Goal: Task Accomplishment & Management: Complete application form

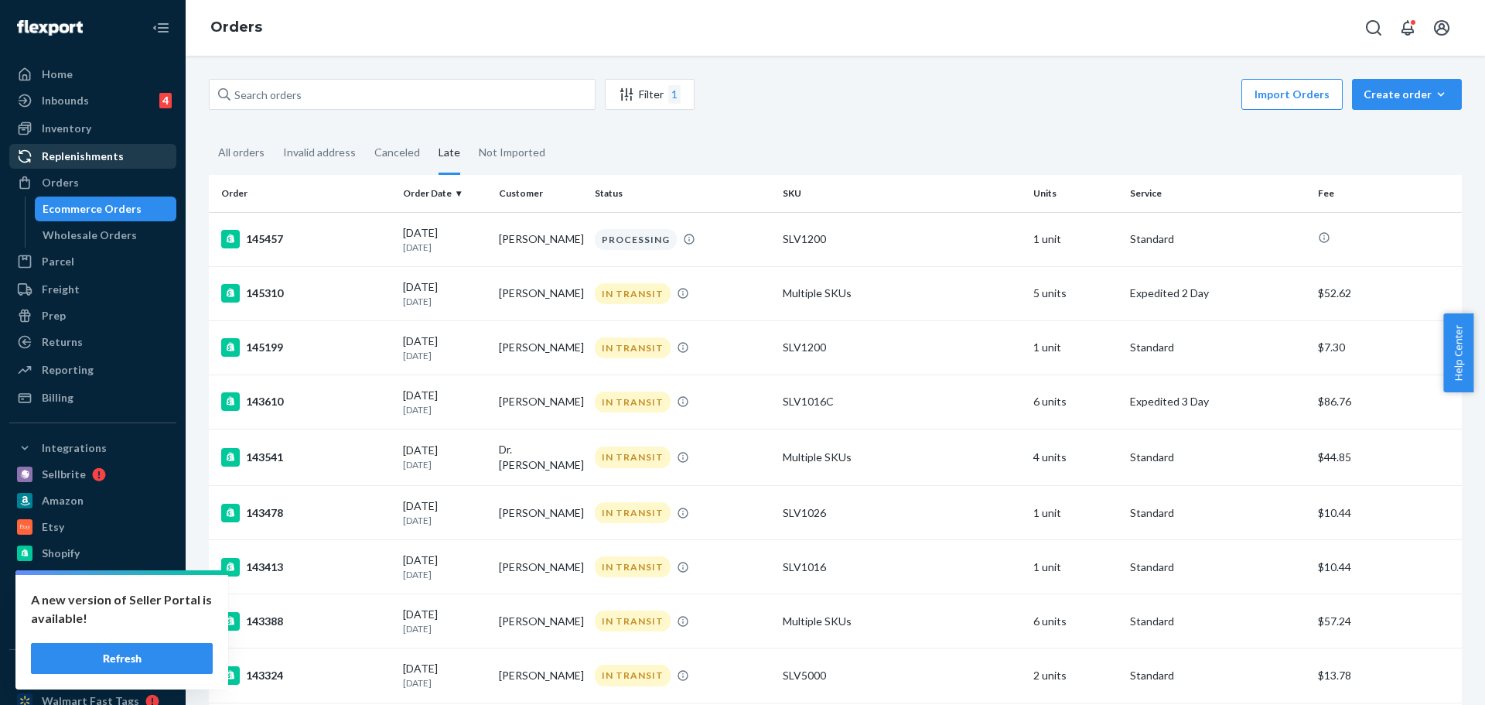
scroll to position [464, 0]
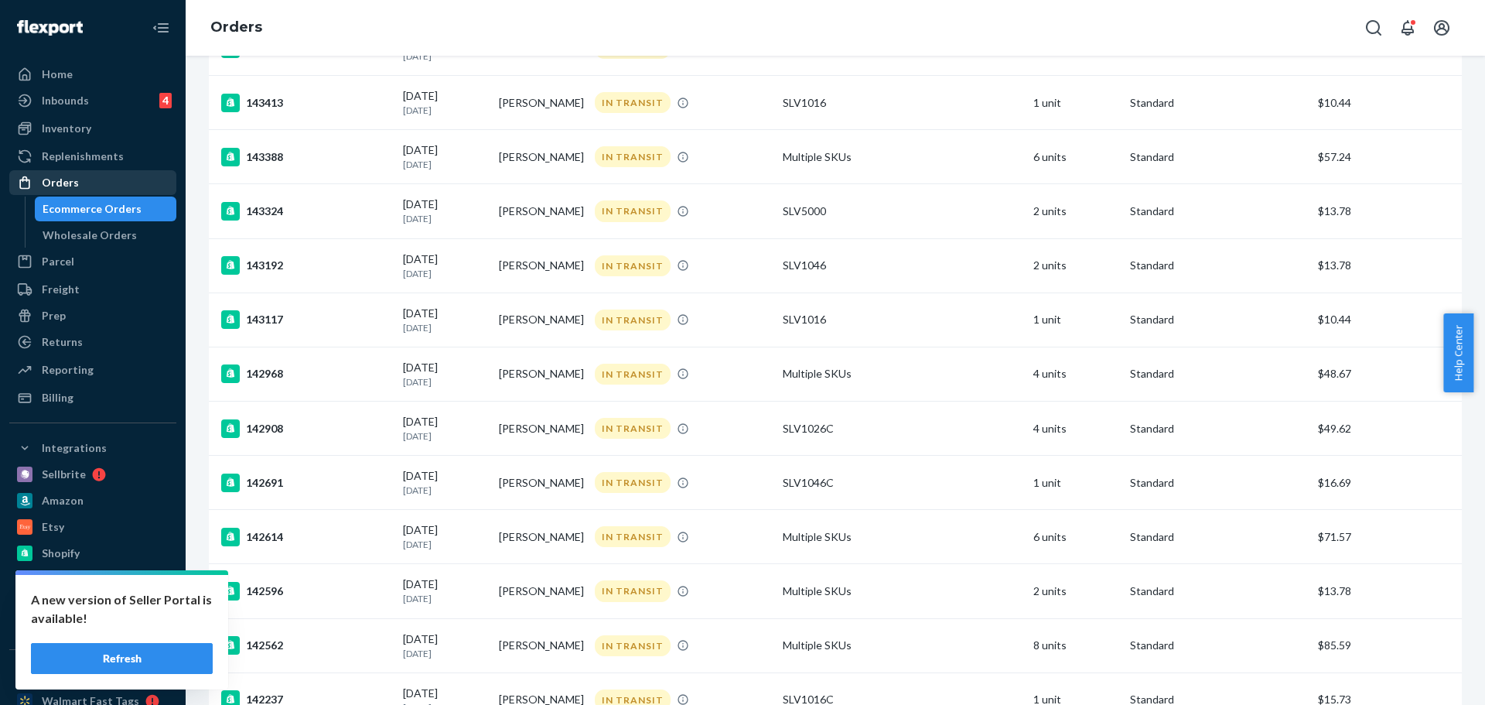
click at [56, 189] on div "Orders" at bounding box center [60, 182] width 37 height 15
click at [74, 186] on div "Orders" at bounding box center [60, 182] width 37 height 15
click at [90, 183] on div "Orders" at bounding box center [93, 183] width 164 height 22
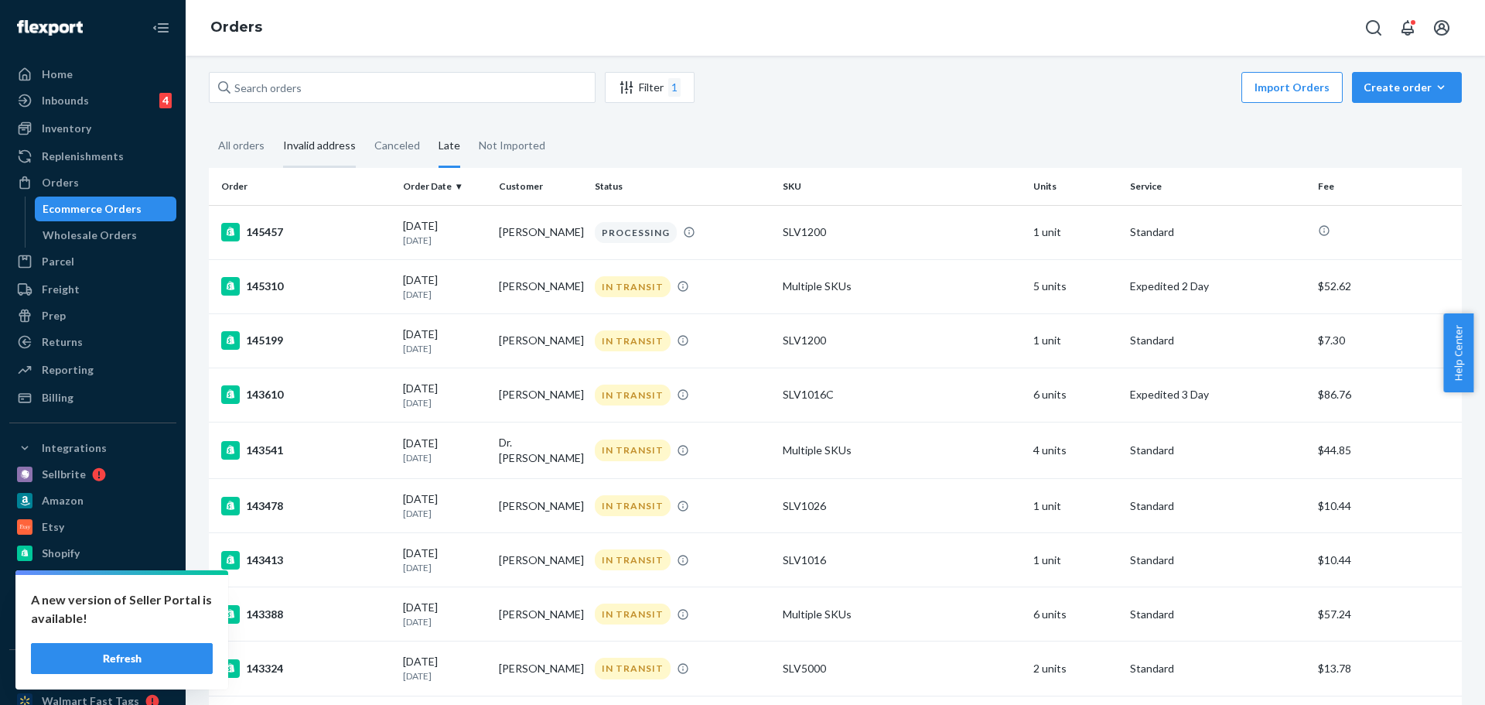
scroll to position [0, 0]
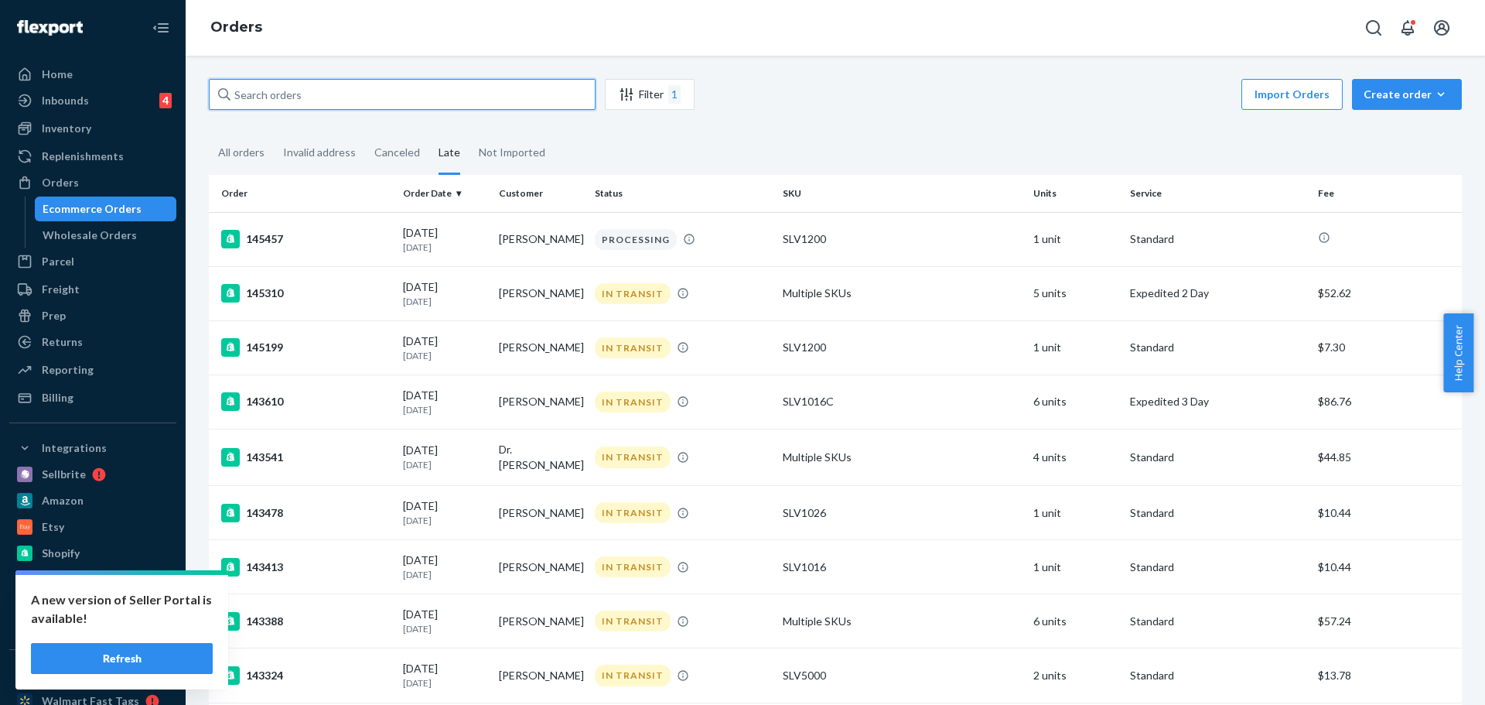
click at [299, 90] on input "text" at bounding box center [402, 94] width 387 height 31
paste input "141893"
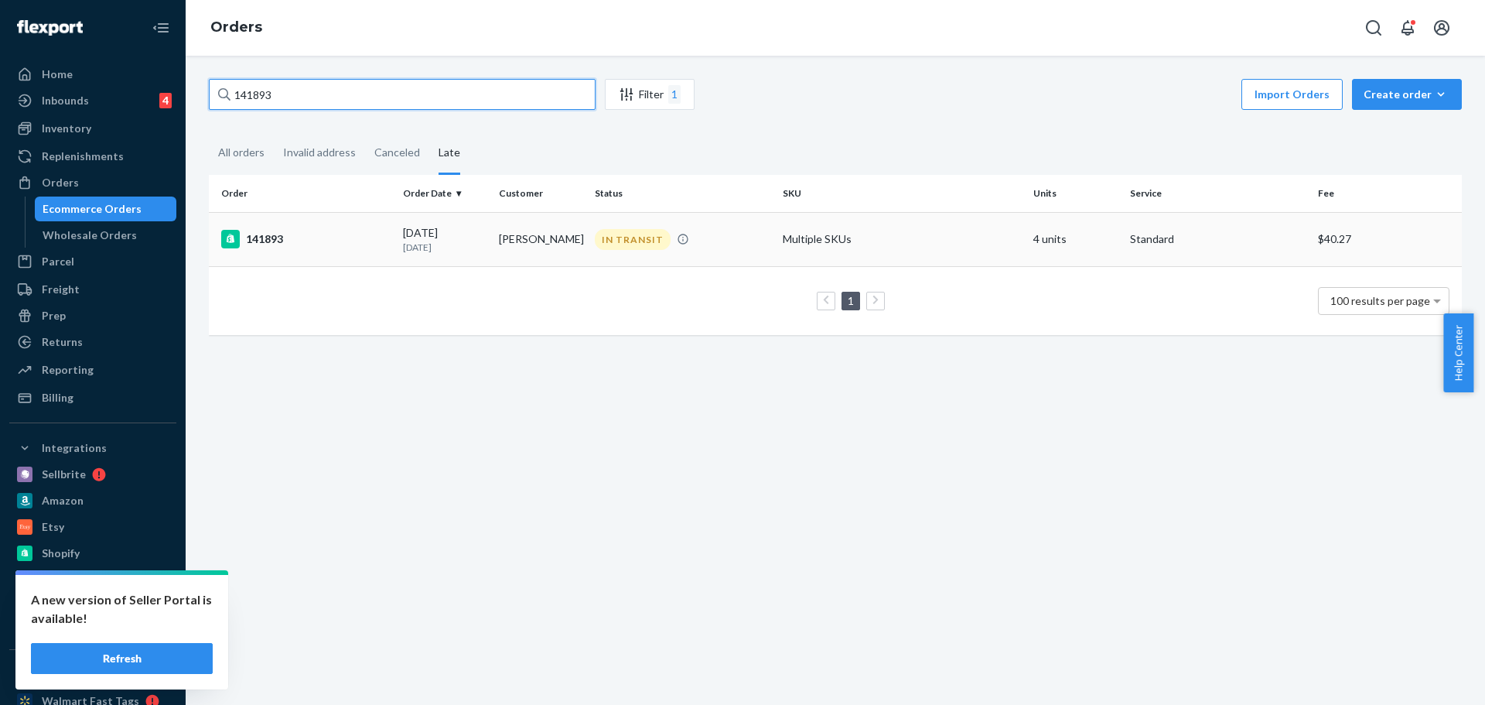
type input "141893"
click at [271, 240] on div "141893" at bounding box center [305, 239] width 169 height 19
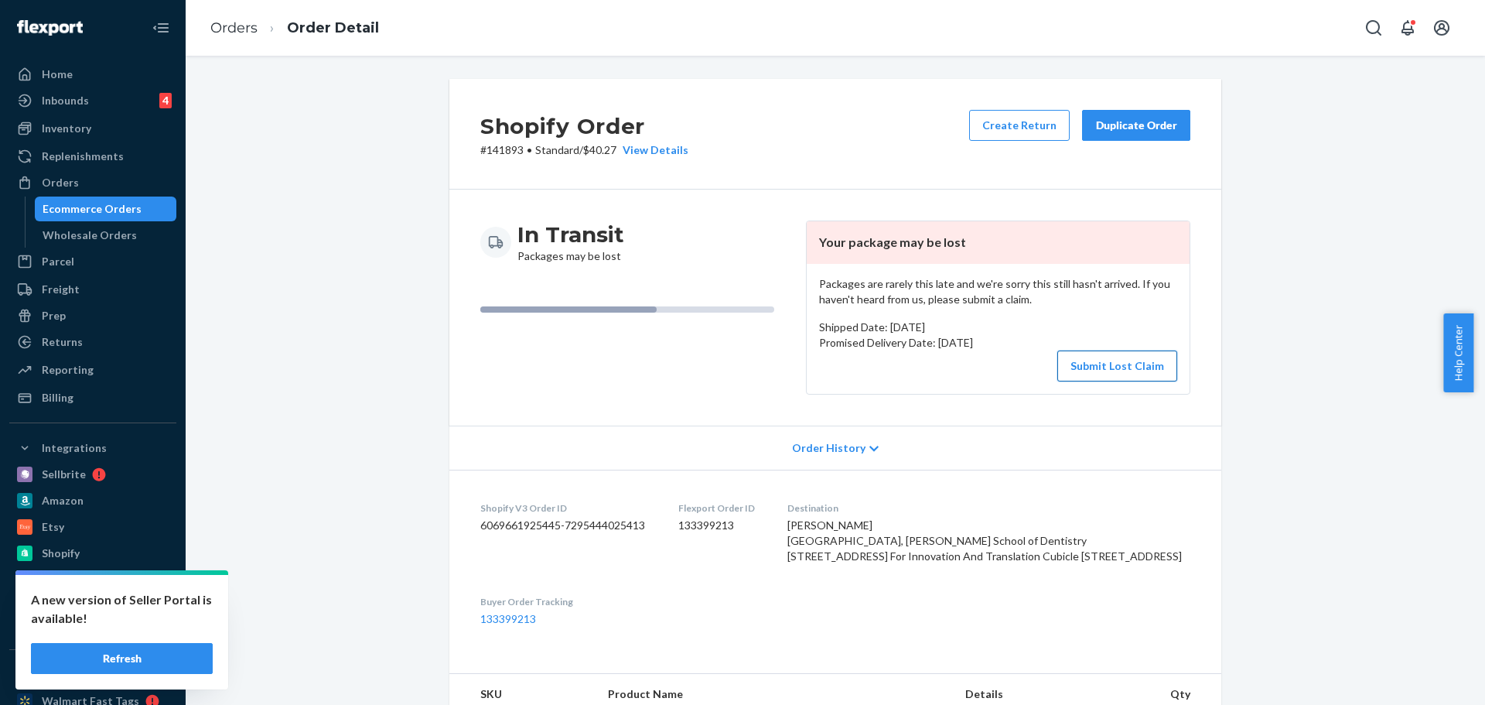
click at [1111, 368] on button "Submit Lost Claim" at bounding box center [1117, 365] width 120 height 31
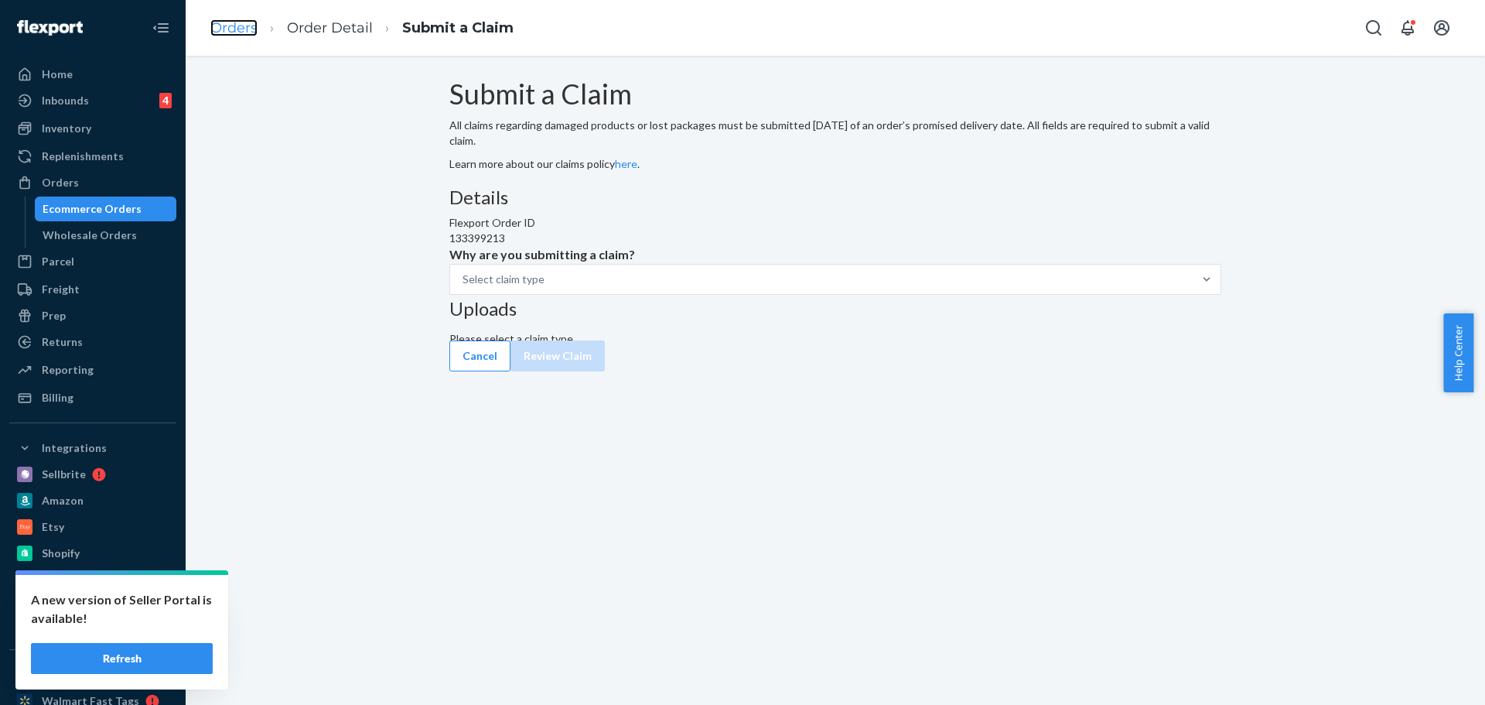
click at [230, 27] on link "Orders" at bounding box center [233, 27] width 47 height 17
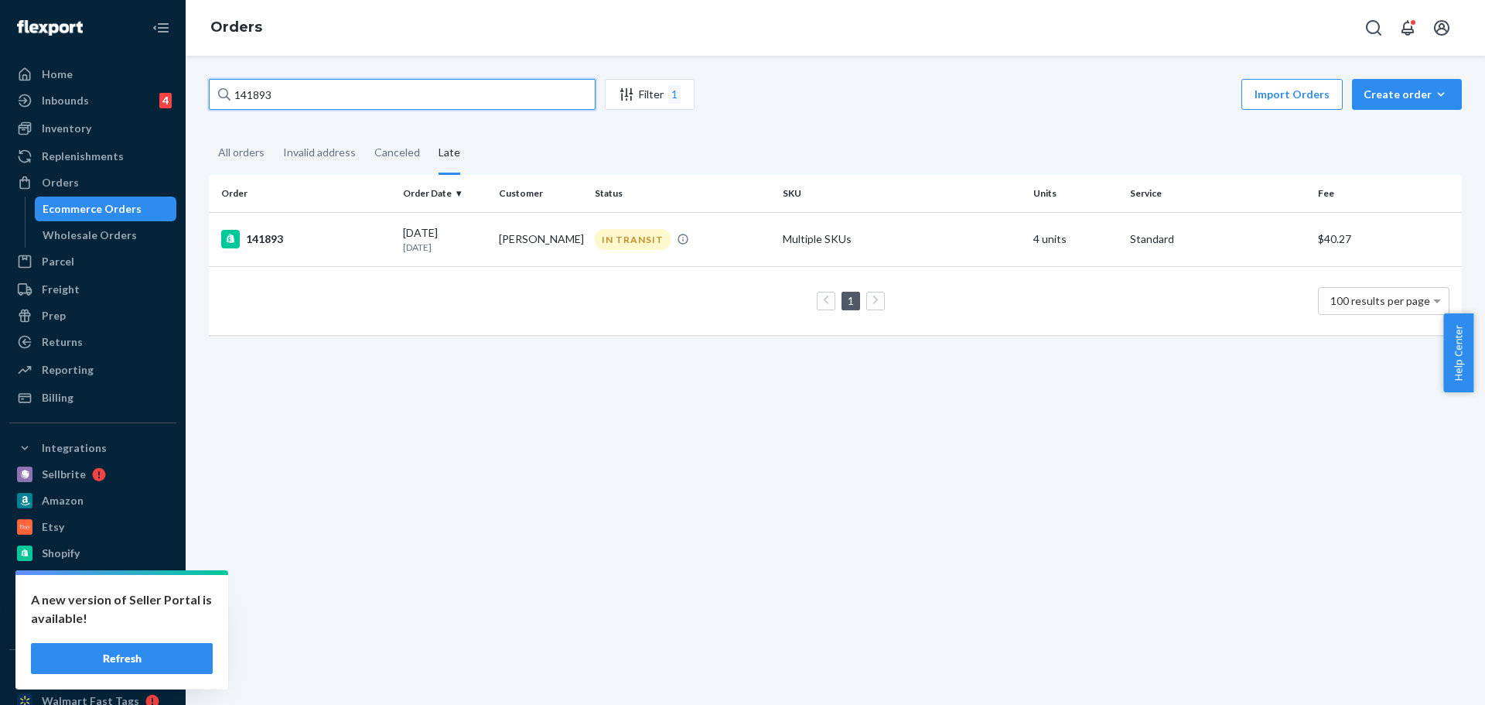
click at [294, 93] on input "141893" at bounding box center [402, 94] width 387 height 31
click at [264, 240] on div "141893" at bounding box center [305, 239] width 169 height 19
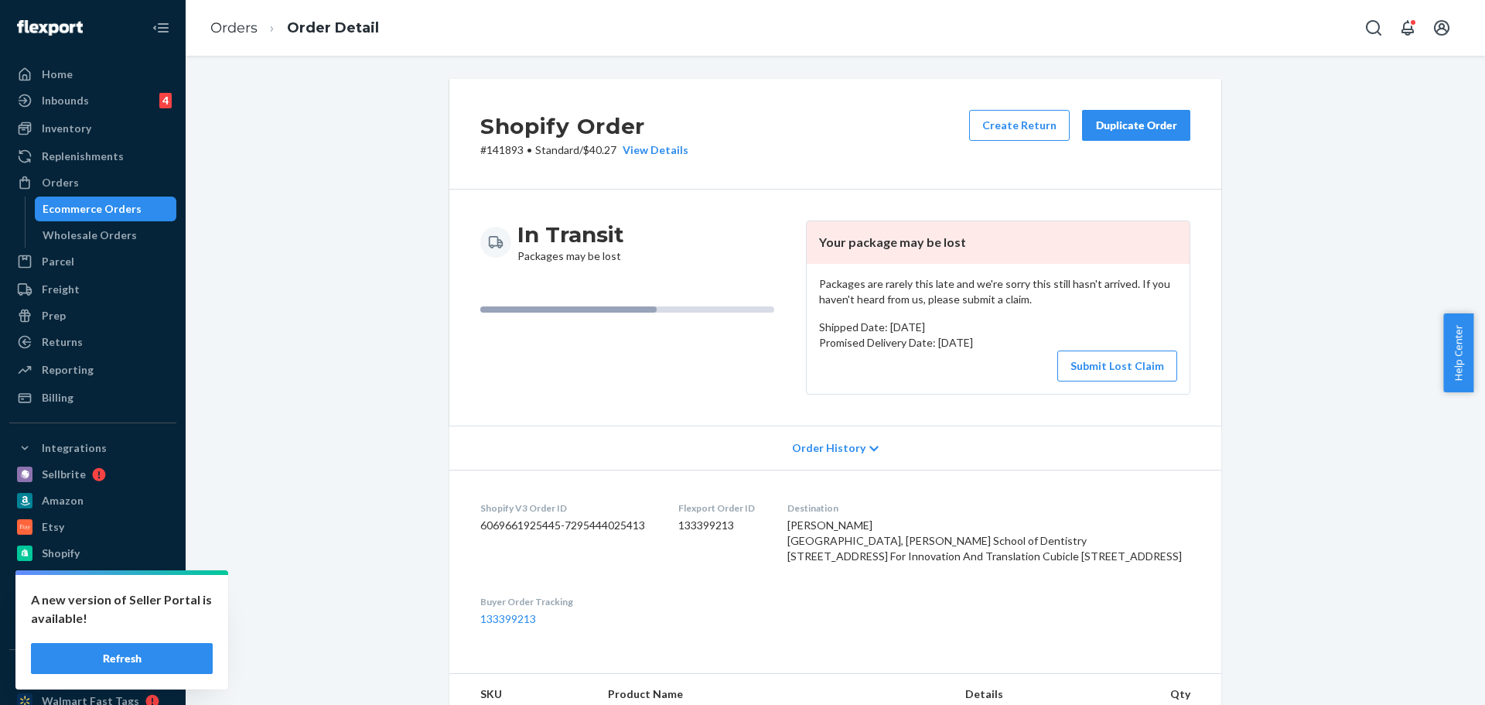
drag, startPoint x: 873, startPoint y: 606, endPoint x: 853, endPoint y: 517, distance: 91.2
click at [853, 517] on div "[PERSON_NAME] [GEOGRAPHIC_DATA], [PERSON_NAME] School of Dentistry [STREET_ADDR…" at bounding box center [988, 540] width 403 height 46
copy span "[PERSON_NAME] [GEOGRAPHIC_DATA], [PERSON_NAME] School of Dentistry [STREET_ADDR…"
click at [1134, 370] on button "Submit Lost Claim" at bounding box center [1117, 365] width 120 height 31
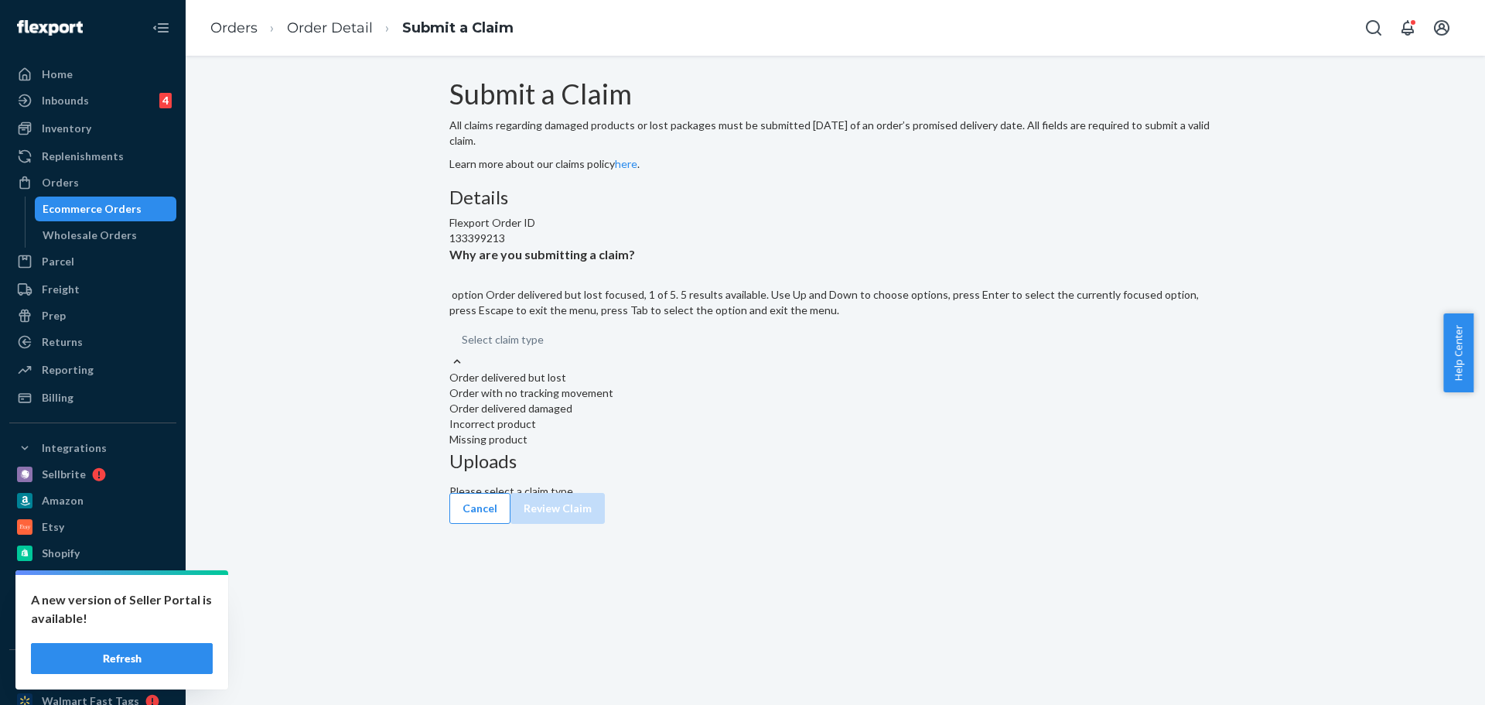
click at [544, 347] on div "Select claim type" at bounding box center [503, 339] width 82 height 15
click at [545, 347] on input "Why are you submitting a claim? option Order delivered but lost focused, 1 of 5…" at bounding box center [545, 339] width 2 height 15
click at [642, 401] on div "Order with no tracking movement" at bounding box center [835, 392] width 772 height 15
click at [545, 347] on input "Why are you submitting a claim? option Order with no tracking movement focused,…" at bounding box center [545, 339] width 2 height 15
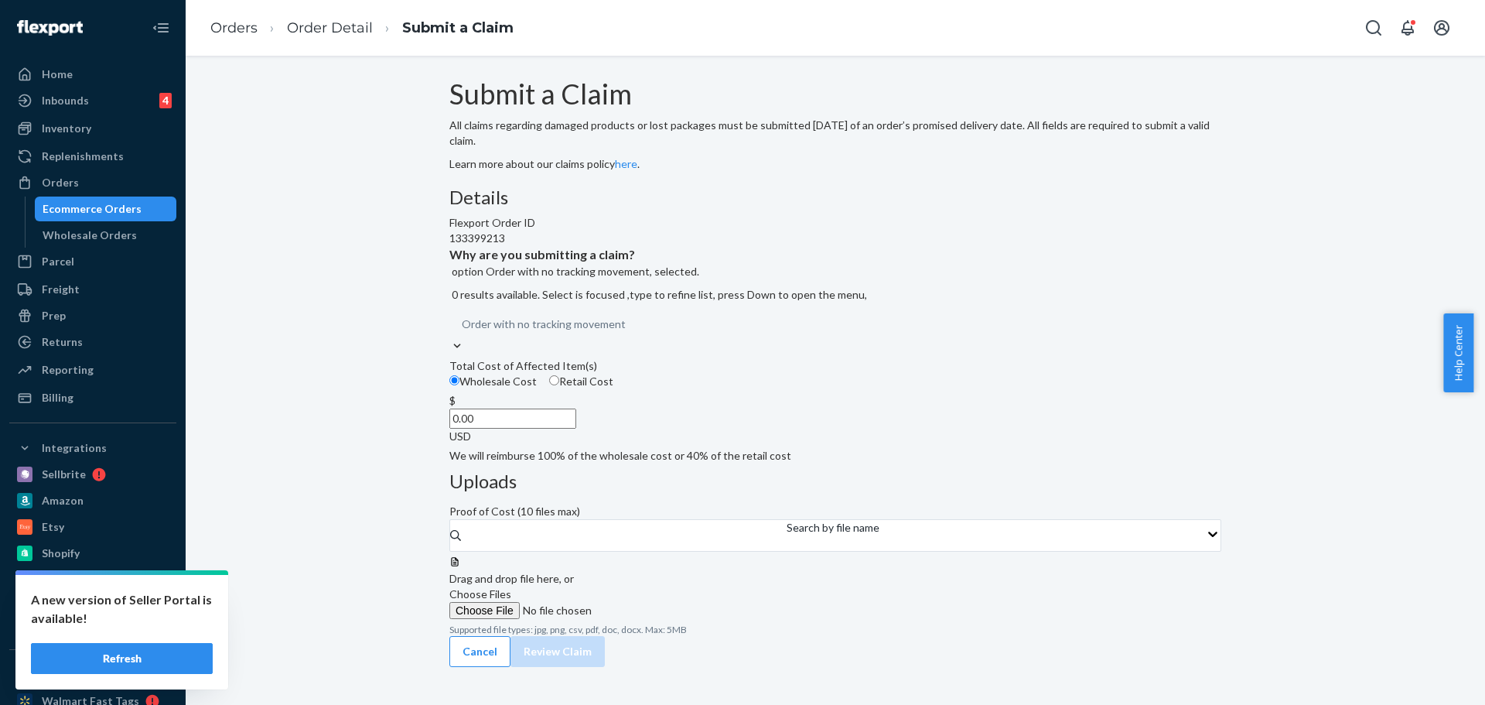
click at [613, 389] on label "Retail Cost" at bounding box center [581, 381] width 64 height 15
click at [559, 385] on input "Retail Cost" at bounding box center [554, 380] width 10 height 10
radio input "true"
radio input "false"
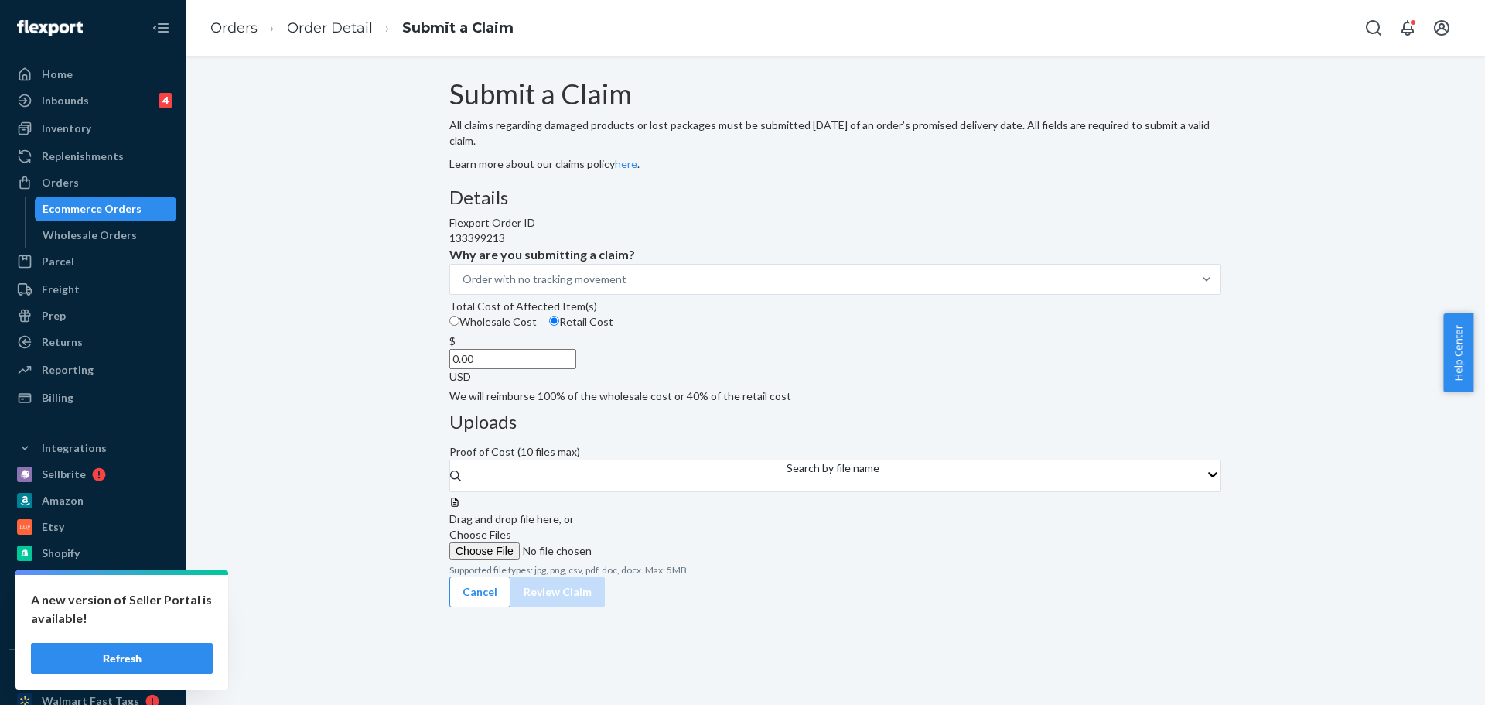
click at [576, 369] on input "0.00" at bounding box center [512, 359] width 127 height 20
type input "2,819.28"
click at [660, 527] on label "Choose Files" at bounding box center [554, 543] width 210 height 32
click at [660, 542] on input "Choose Files" at bounding box center [554, 550] width 210 height 17
click at [605, 623] on button "Review Claim" at bounding box center [557, 607] width 94 height 31
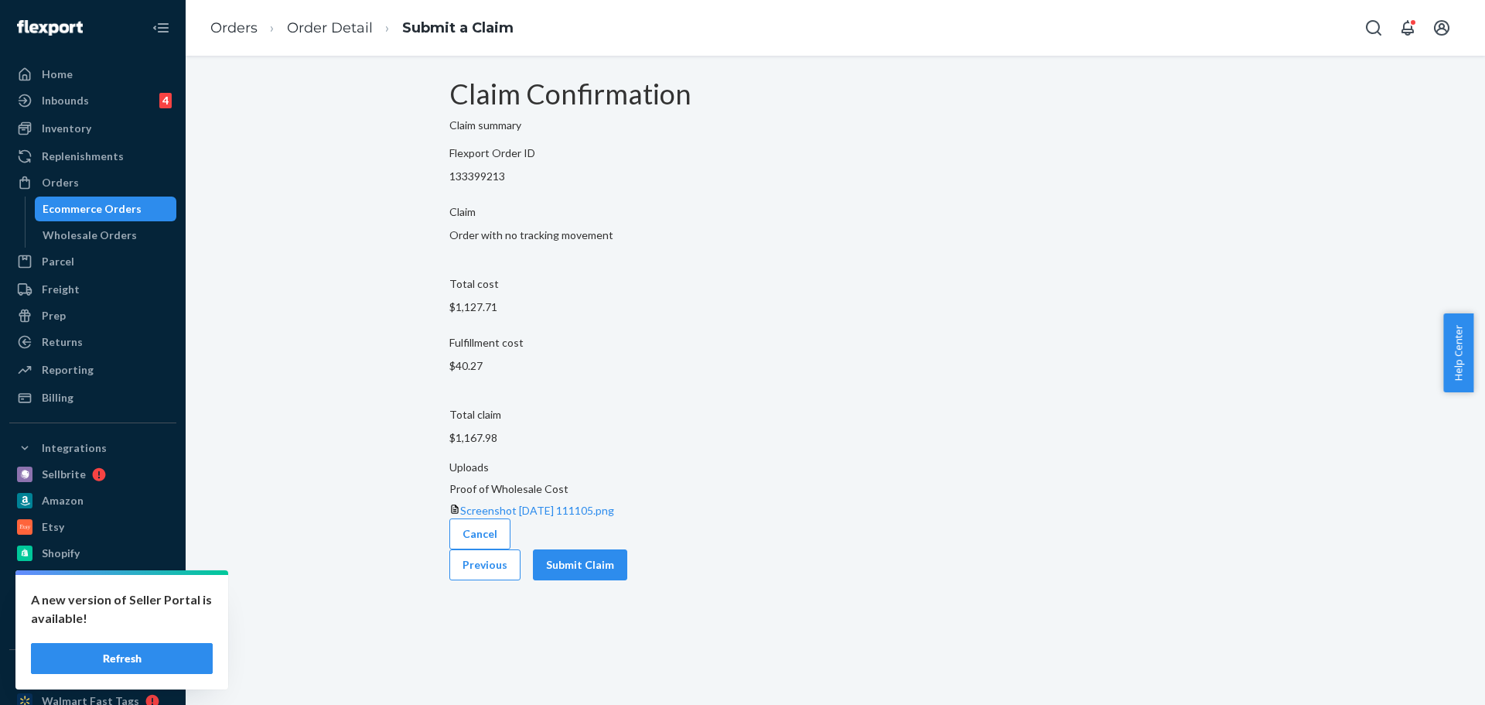
click at [594, 184] on p "133399213" at bounding box center [835, 176] width 772 height 15
copy p "133399213"
click at [627, 558] on button "Submit Claim" at bounding box center [580, 564] width 94 height 31
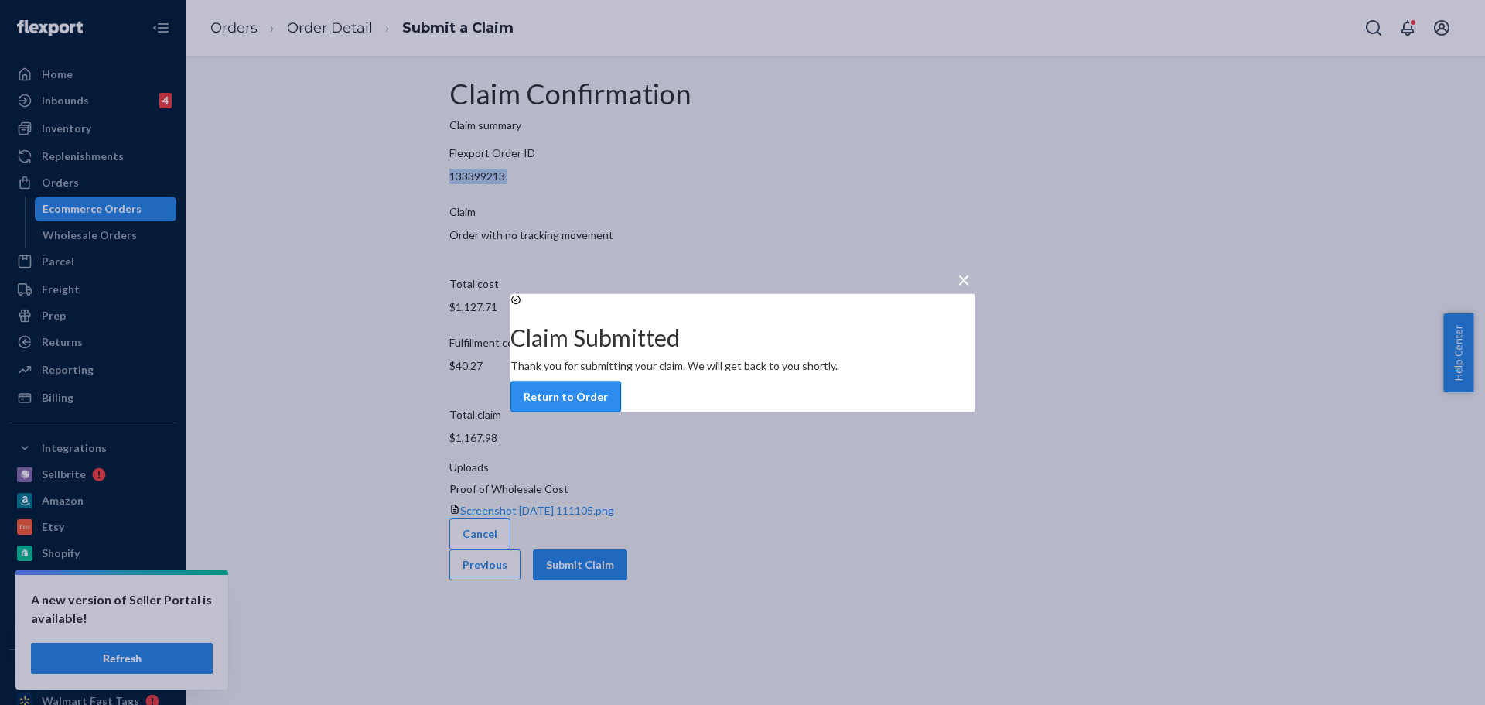
click at [621, 411] on button "Return to Order" at bounding box center [565, 395] width 111 height 31
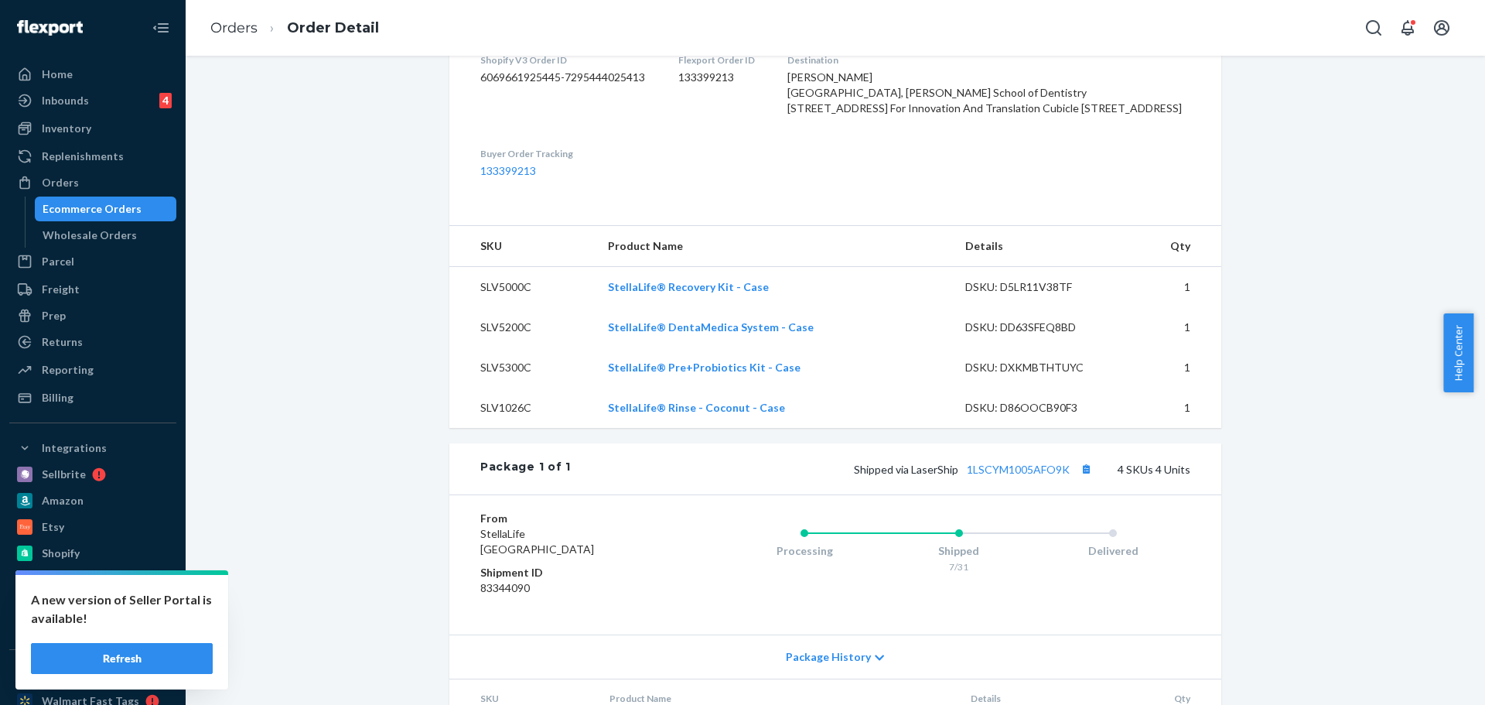
scroll to position [155, 0]
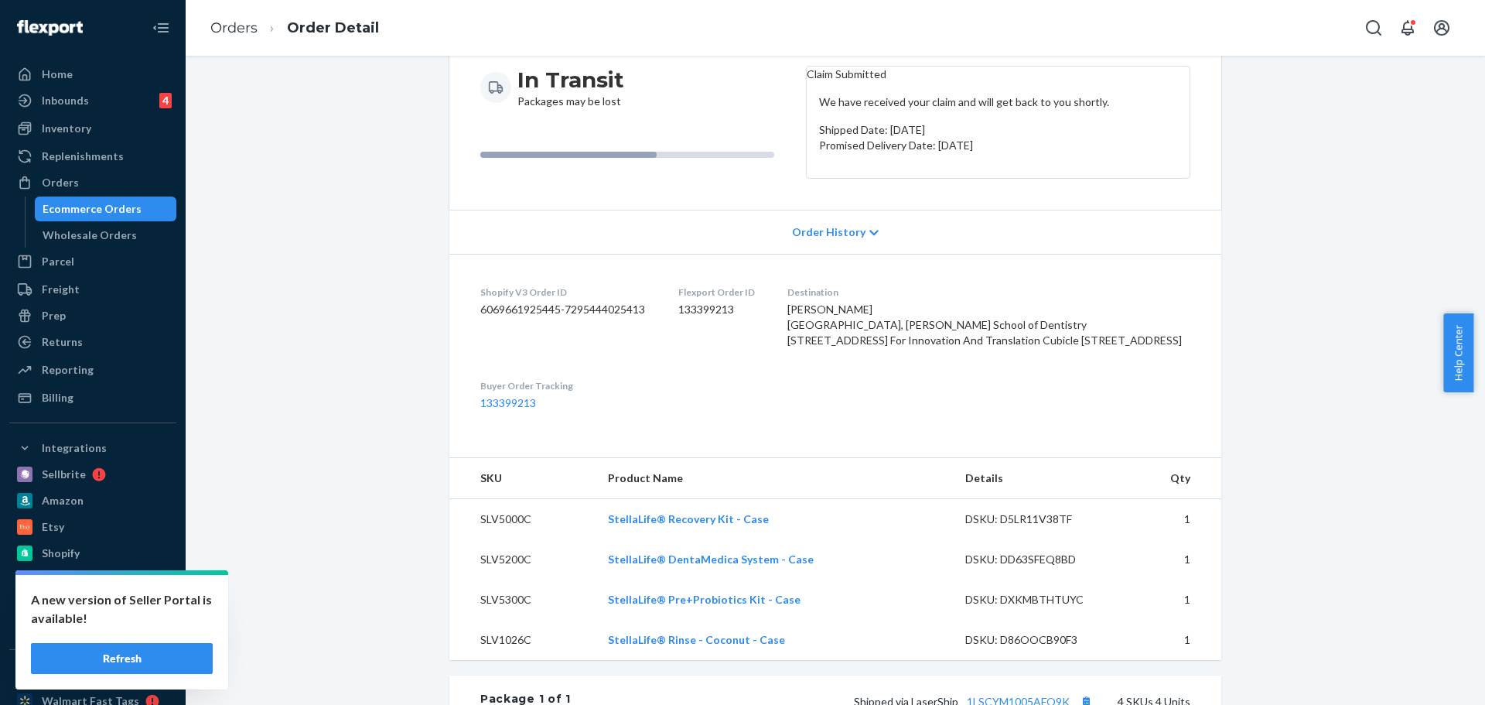
click at [237, 39] on ol "Orders Order Detail" at bounding box center [294, 28] width 193 height 46
click at [237, 26] on link "Orders" at bounding box center [233, 27] width 47 height 17
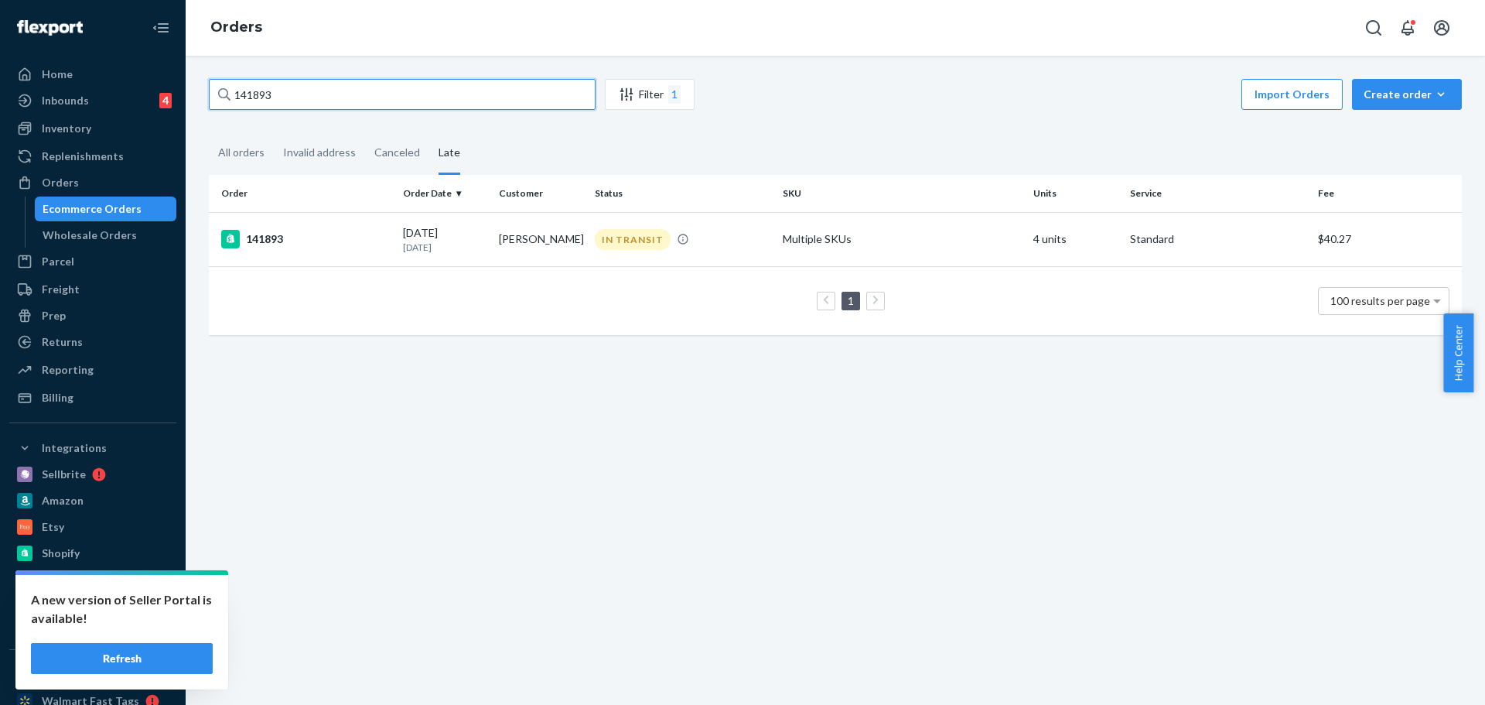
click at [247, 89] on input "141893" at bounding box center [402, 94] width 387 height 31
paste input "2004"
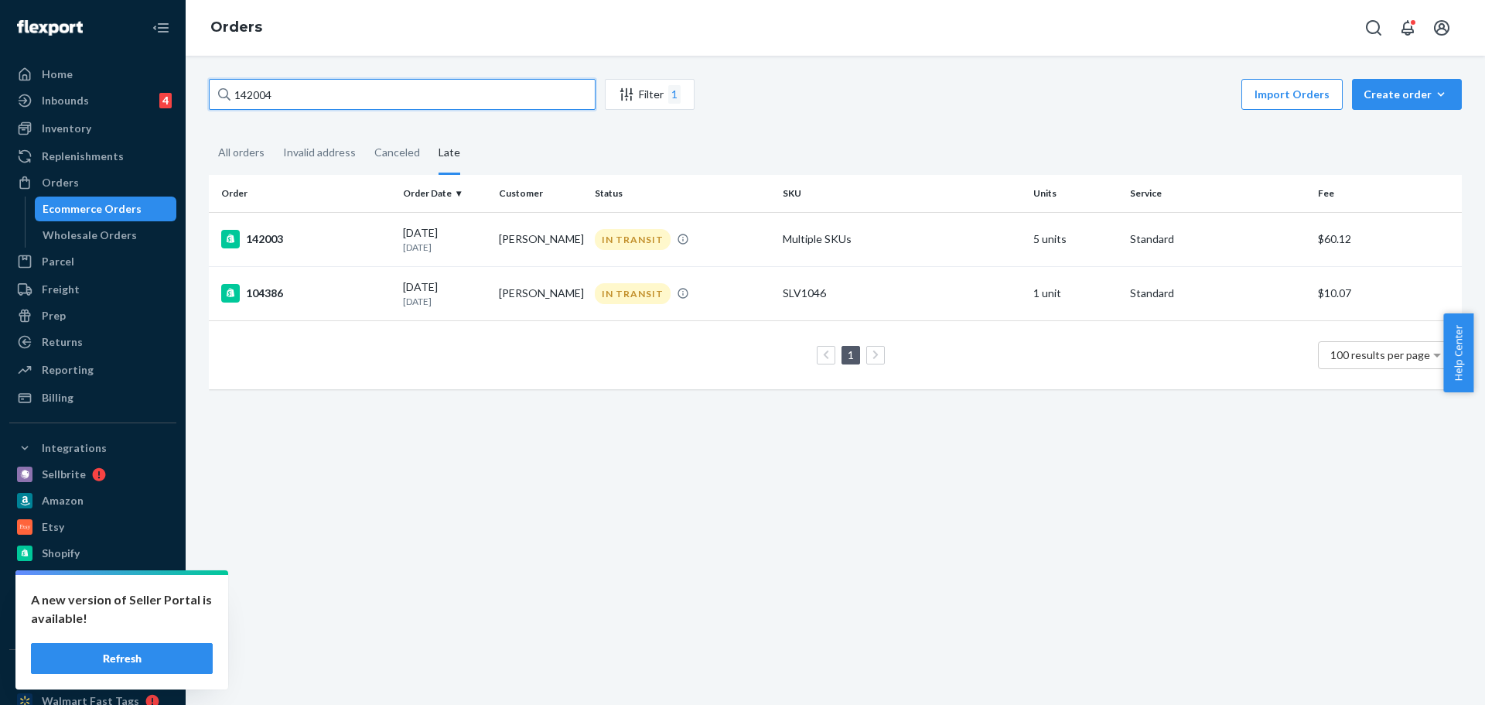
type input "142004"
click at [62, 176] on div "Orders" at bounding box center [60, 182] width 37 height 15
click at [297, 99] on input "142004" at bounding box center [402, 94] width 387 height 31
drag, startPoint x: 297, startPoint y: 99, endPoint x: 200, endPoint y: 98, distance: 97.4
click at [200, 98] on div "142004 Filter 1 Import Orders Create order Ecommerce order Removal order All or…" at bounding box center [835, 242] width 1276 height 326
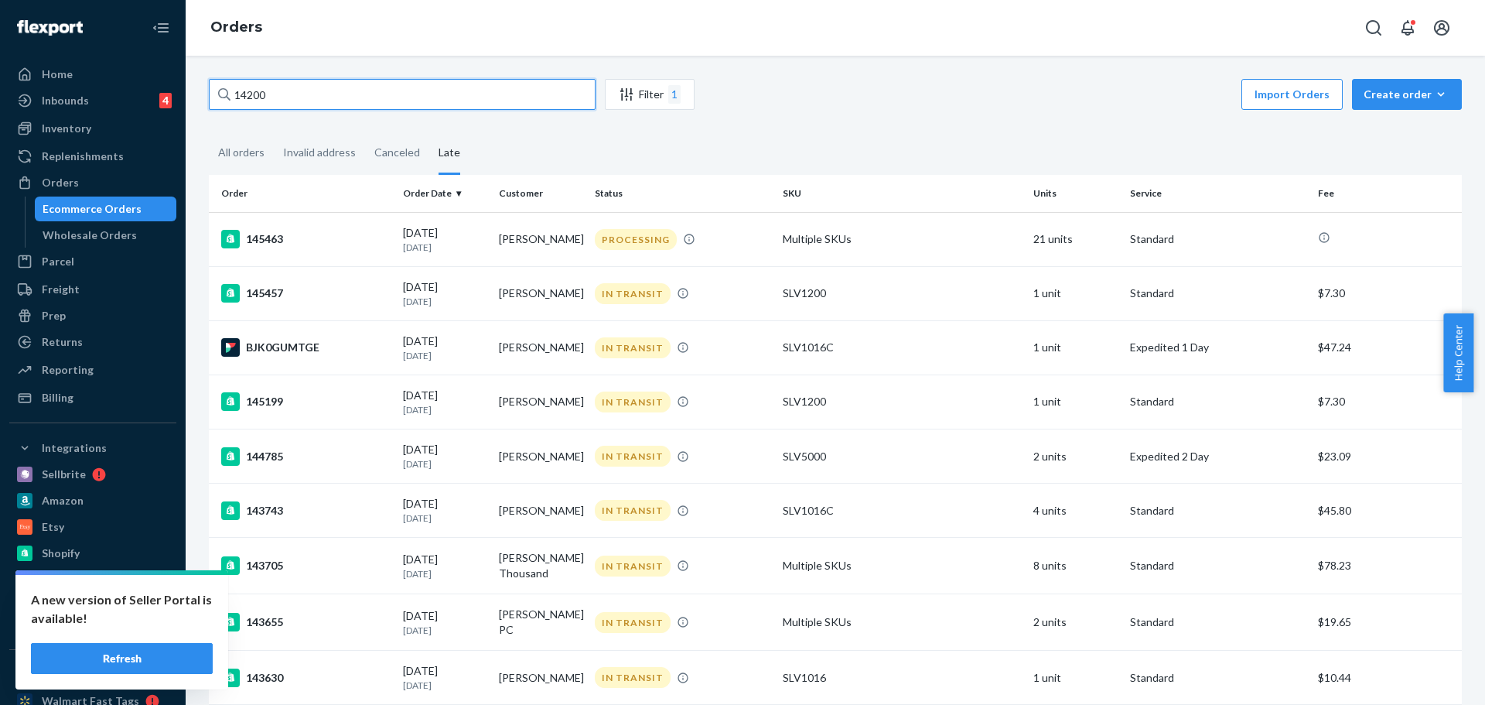
type input "142004"
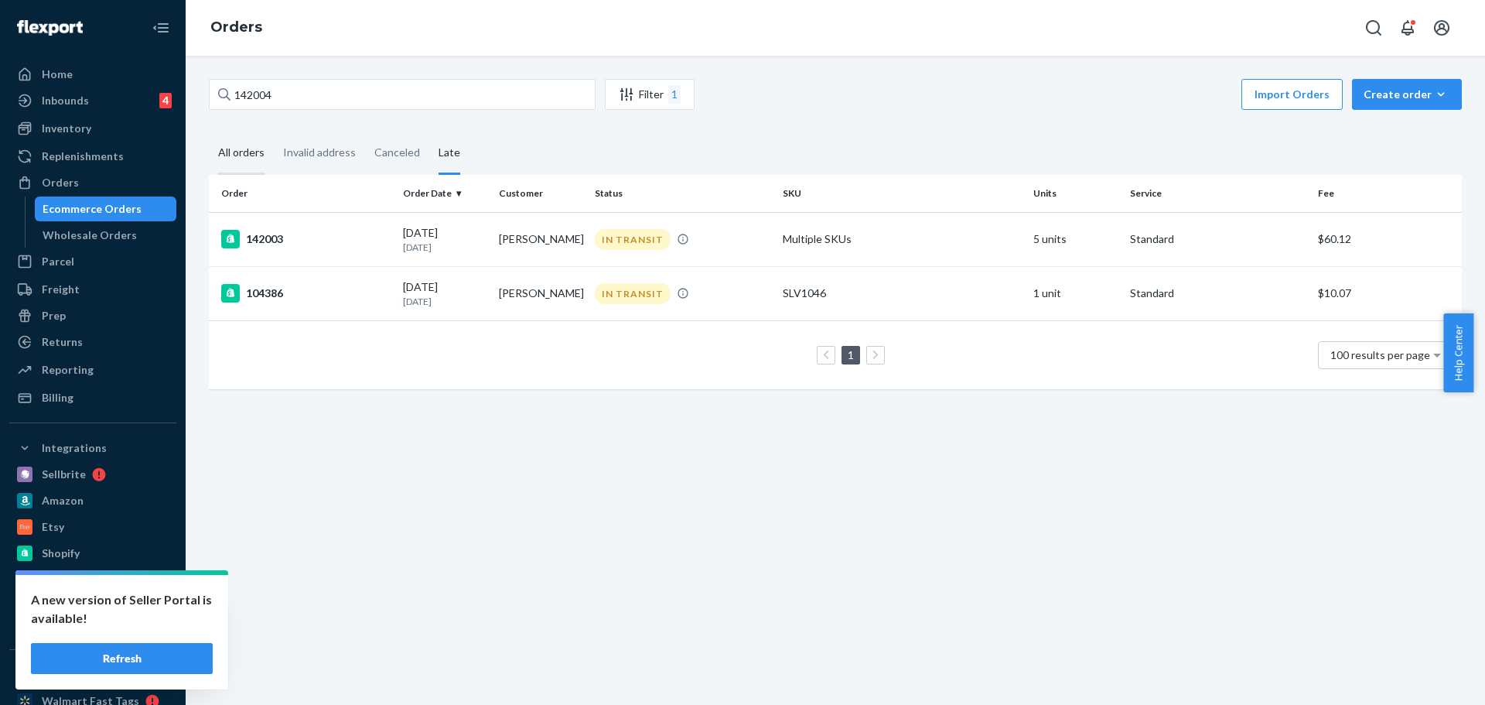
click at [236, 149] on div "All orders" at bounding box center [241, 153] width 46 height 43
click at [209, 132] on input "All orders" at bounding box center [209, 132] width 0 height 0
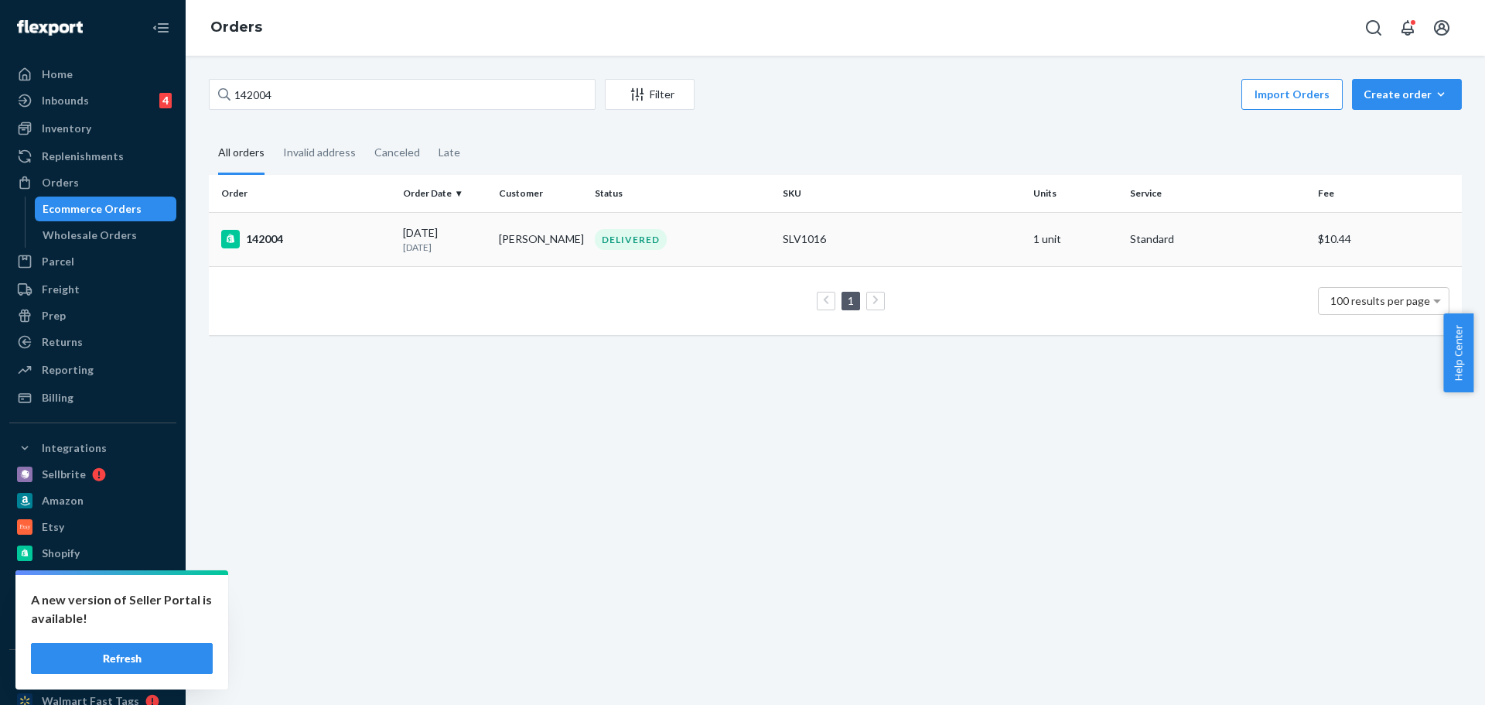
click at [261, 238] on div "142004" at bounding box center [305, 239] width 169 height 19
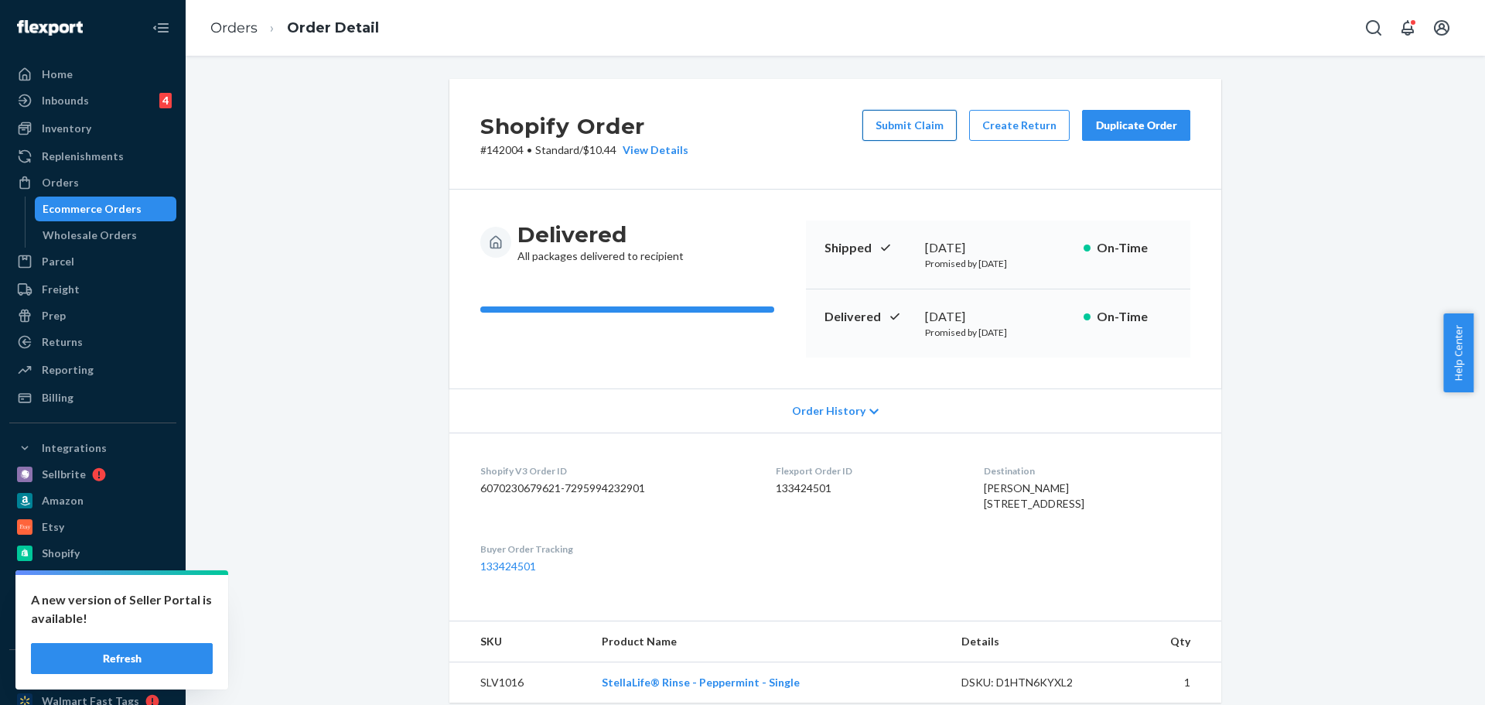
click at [897, 127] on button "Submit Claim" at bounding box center [909, 125] width 94 height 31
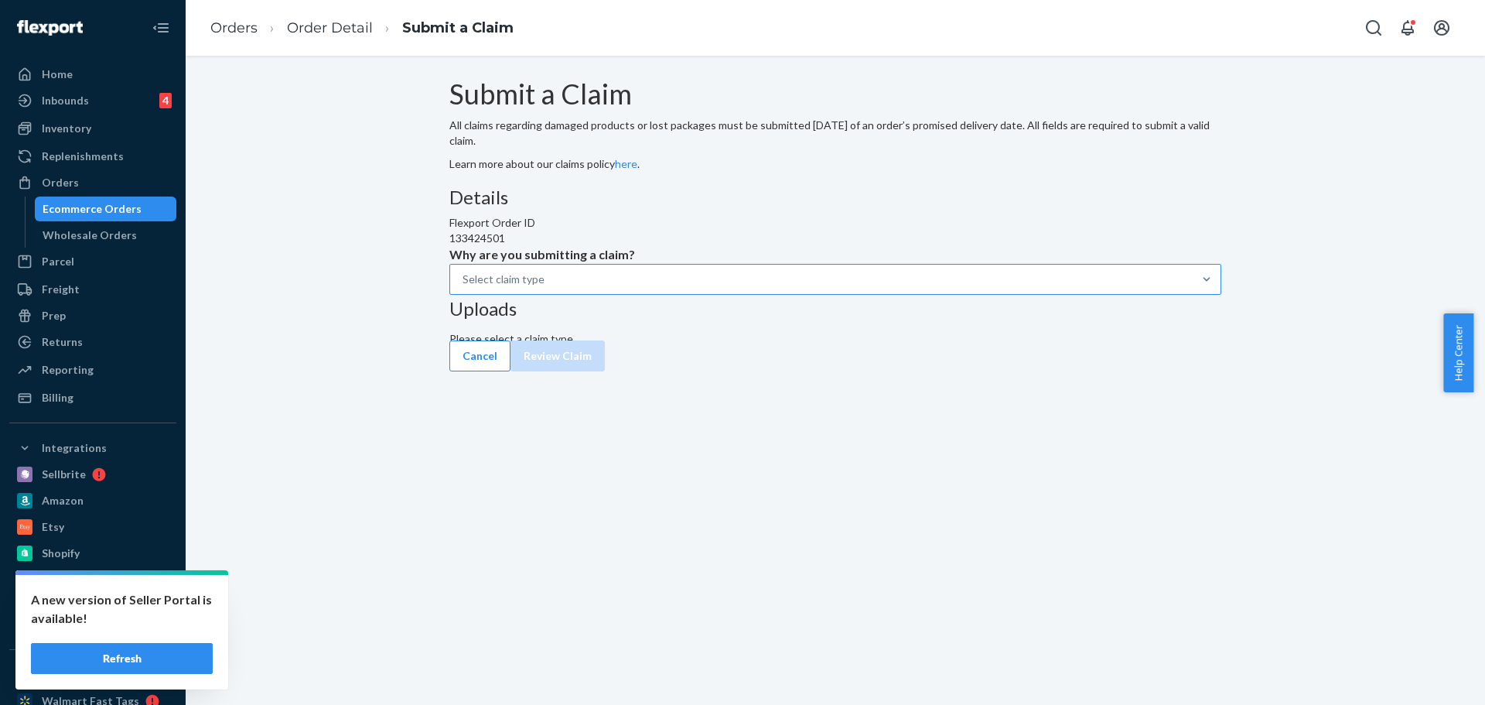
click at [675, 293] on div "Select claim type" at bounding box center [821, 279] width 742 height 28
click at [546, 287] on input "Why are you submitting a claim? Select claim type" at bounding box center [545, 278] width 2 height 15
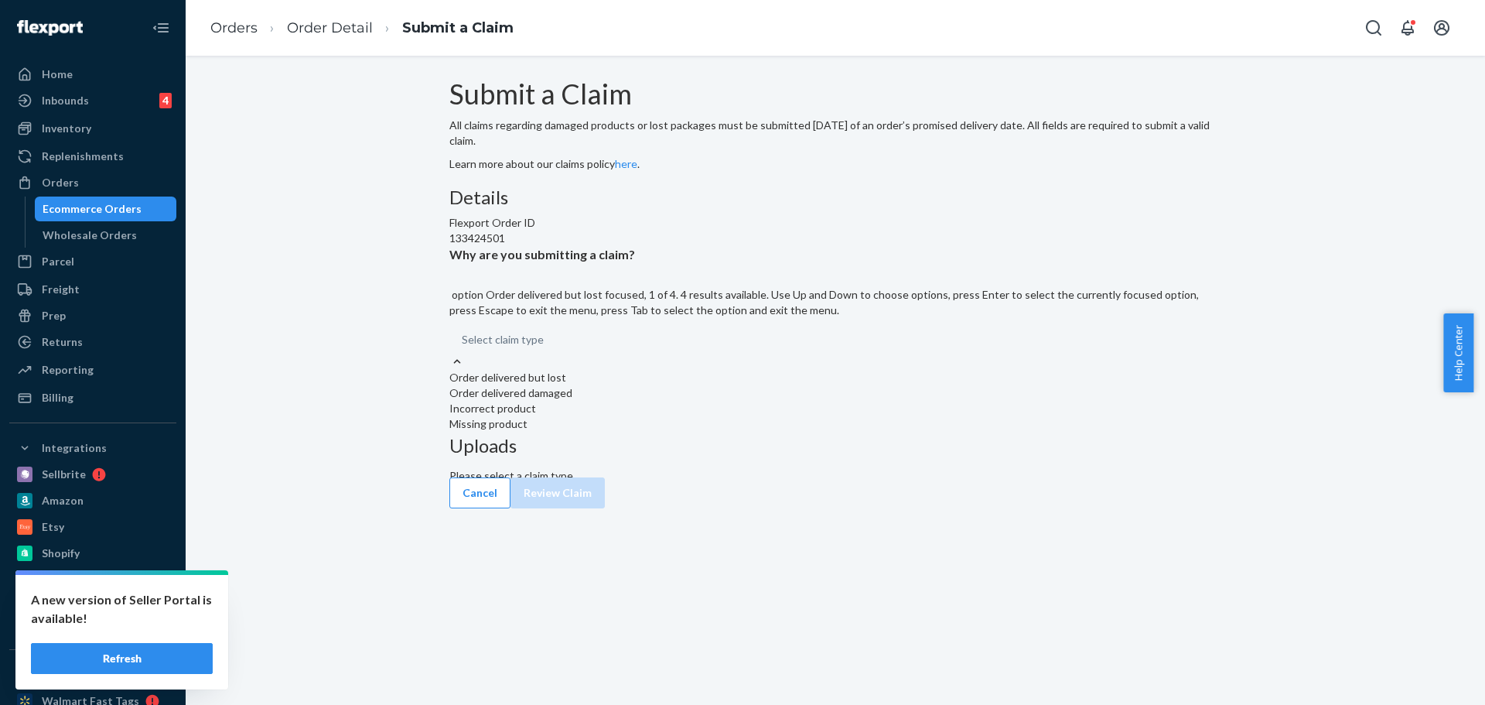
click at [656, 385] on div "Order delivered but lost" at bounding box center [835, 377] width 772 height 15
click at [545, 347] on input "Why are you submitting a claim? option Order delivered but lost focused, 1 of 4…" at bounding box center [545, 339] width 2 height 15
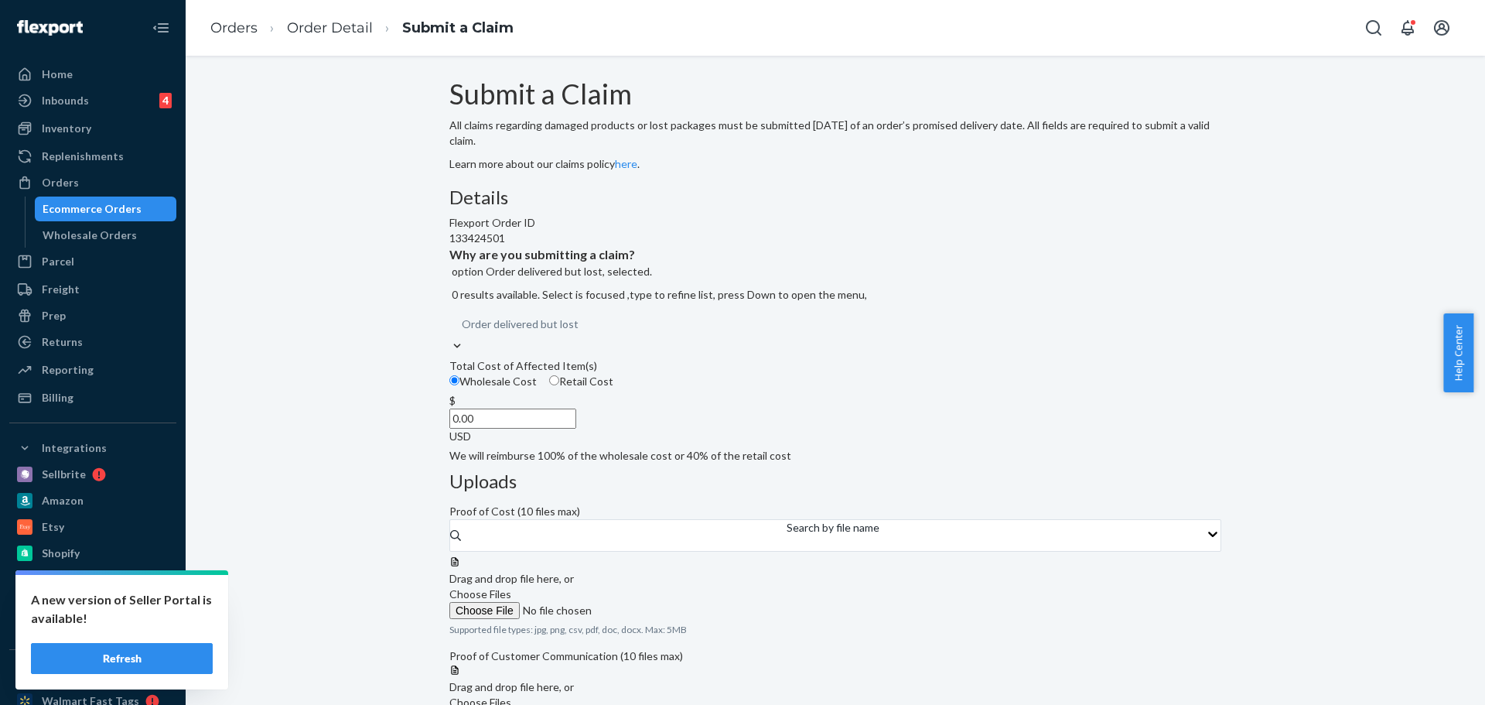
click at [559, 385] on input "Retail Cost" at bounding box center [554, 380] width 10 height 10
radio input "true"
radio input "false"
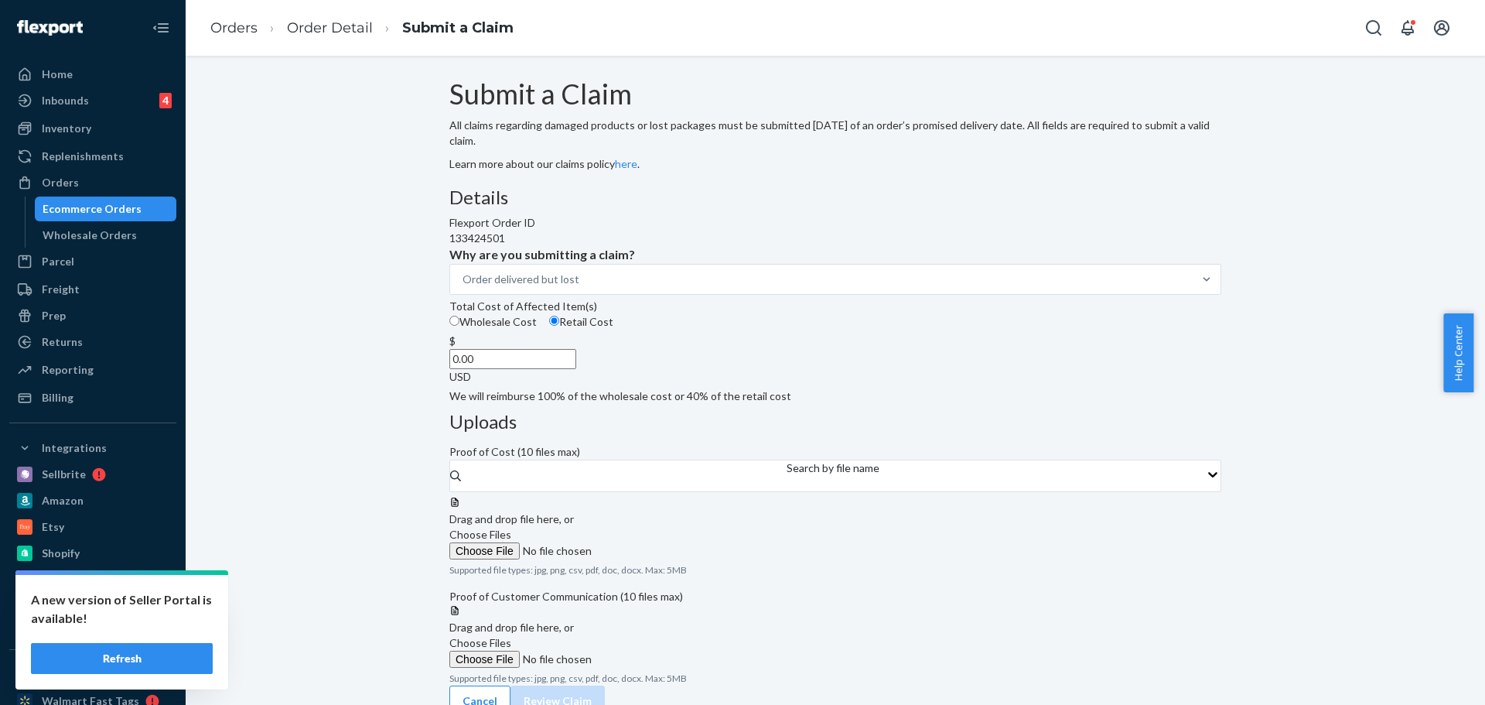
click at [576, 369] on input "0.00" at bounding box center [512, 359] width 127 height 20
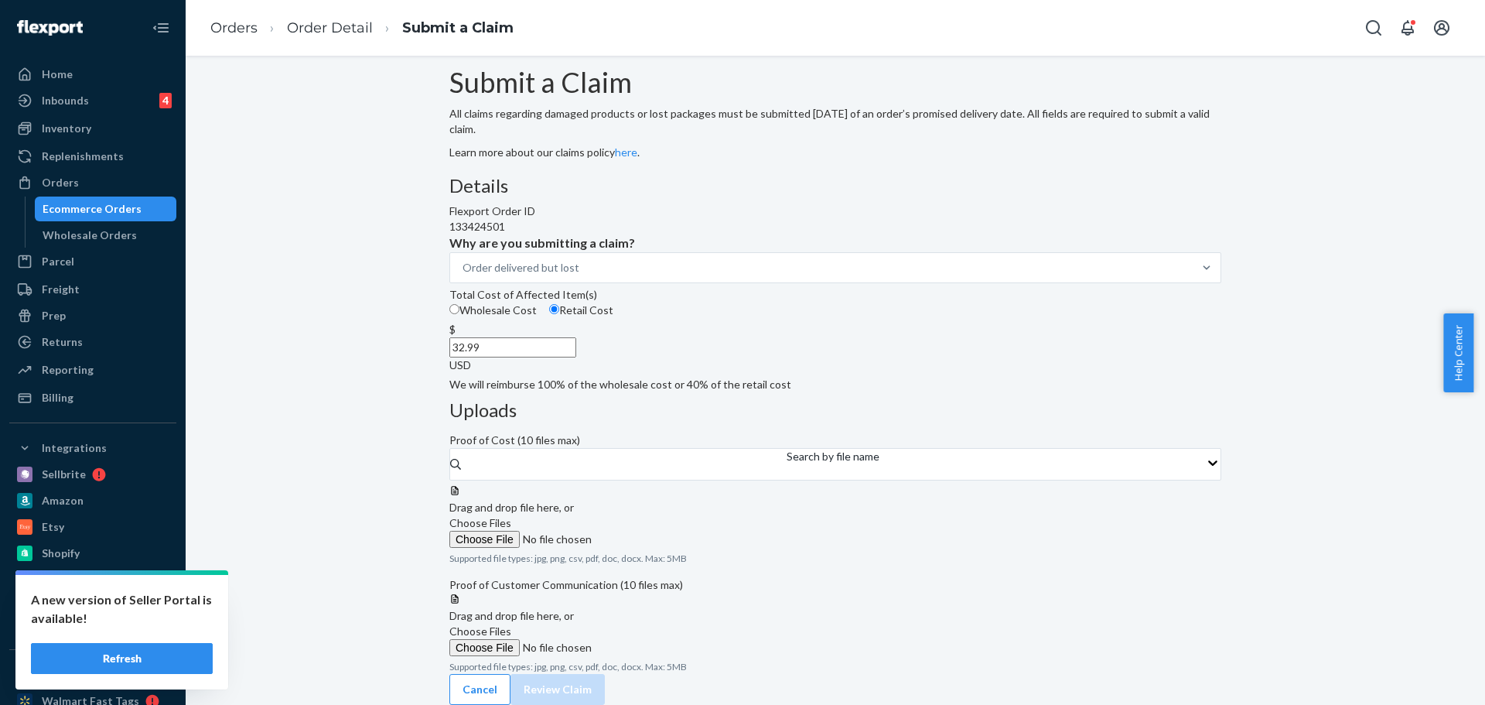
type input "32.99"
click at [671, 392] on div "Details Flexport Order ID 133424501 Why are you submitting a claim? Order deliv…" at bounding box center [835, 284] width 772 height 217
click at [660, 515] on label "Choose Files" at bounding box center [554, 531] width 210 height 32
click at [660, 531] on input "Choose Files" at bounding box center [554, 539] width 210 height 17
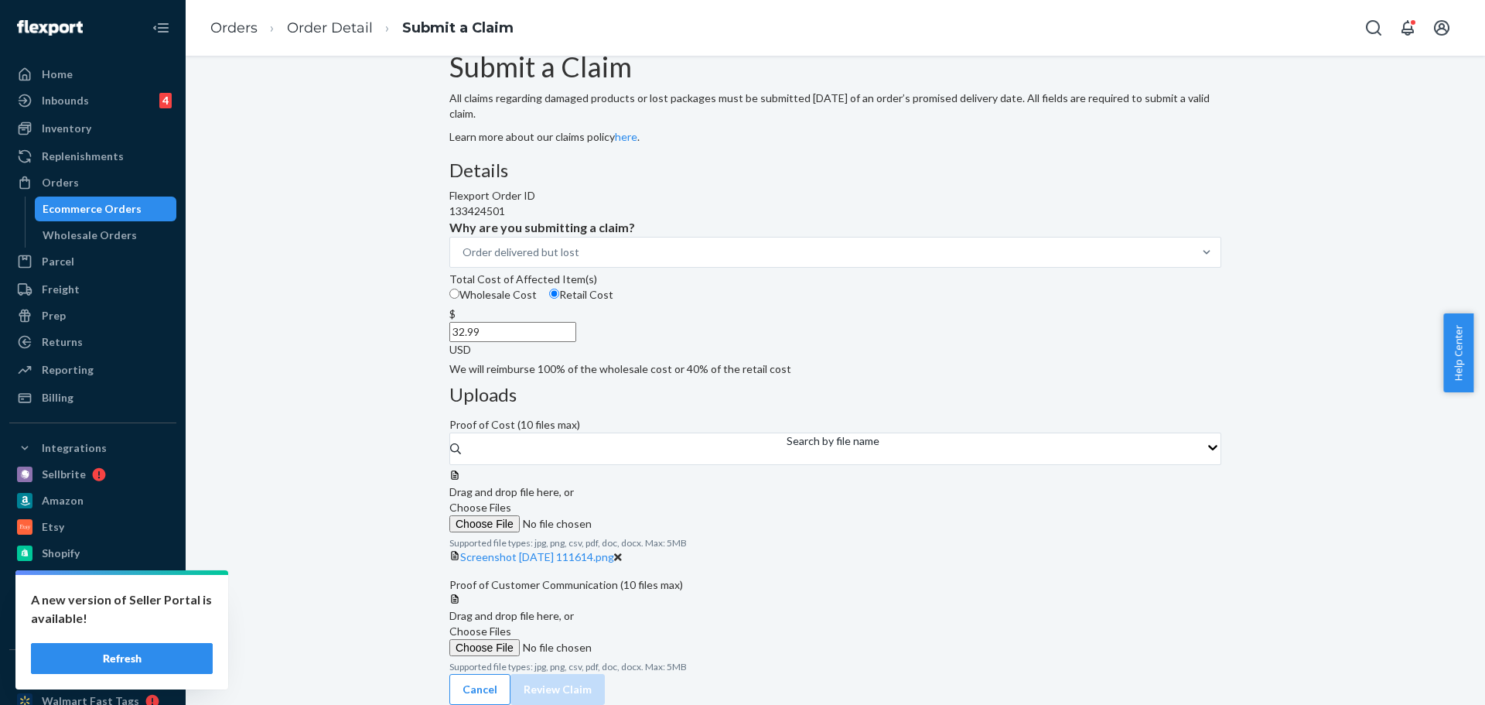
click at [511, 624] on span "Choose Files" at bounding box center [480, 630] width 62 height 13
click at [660, 639] on input "Choose Files" at bounding box center [554, 647] width 210 height 17
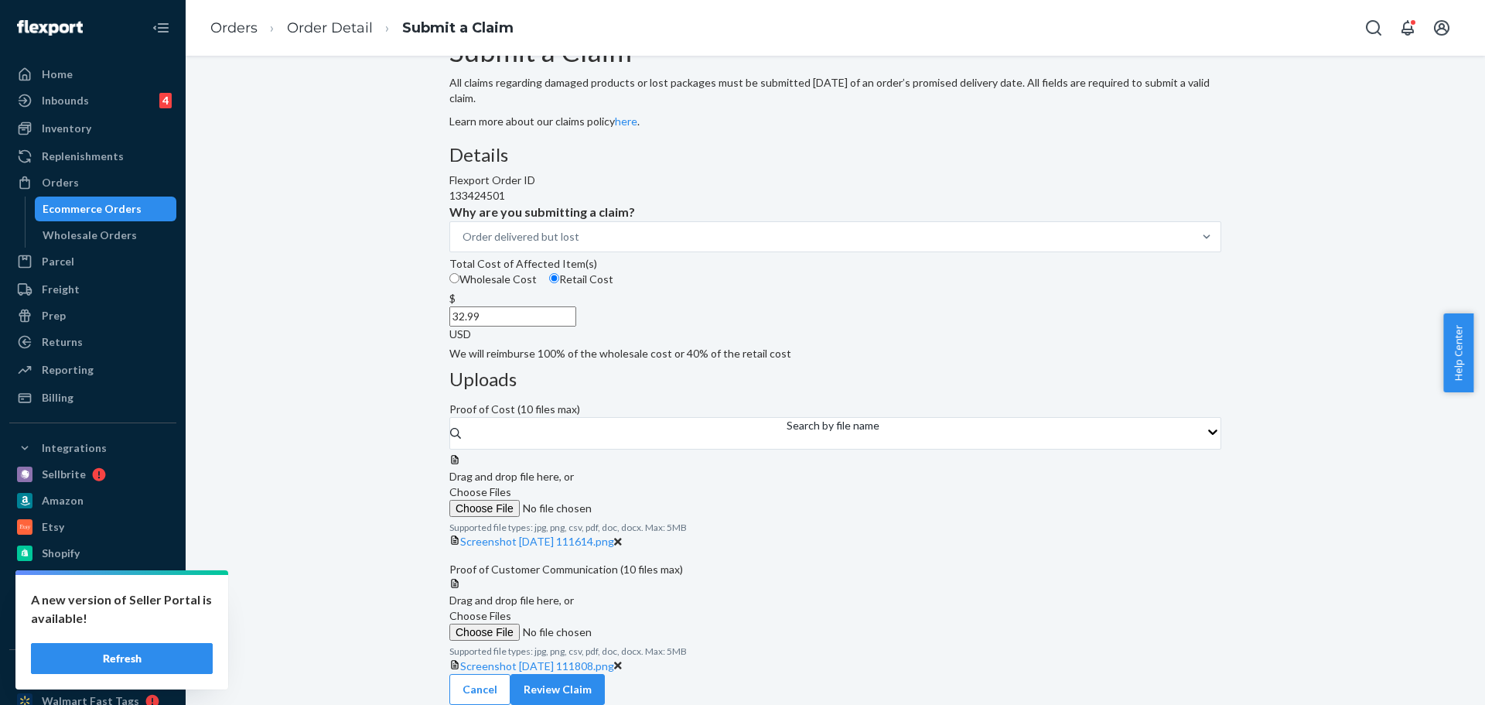
click at [511, 614] on span "Choose Files" at bounding box center [480, 615] width 62 height 13
click at [660, 623] on input "Choose Files" at bounding box center [554, 631] width 210 height 17
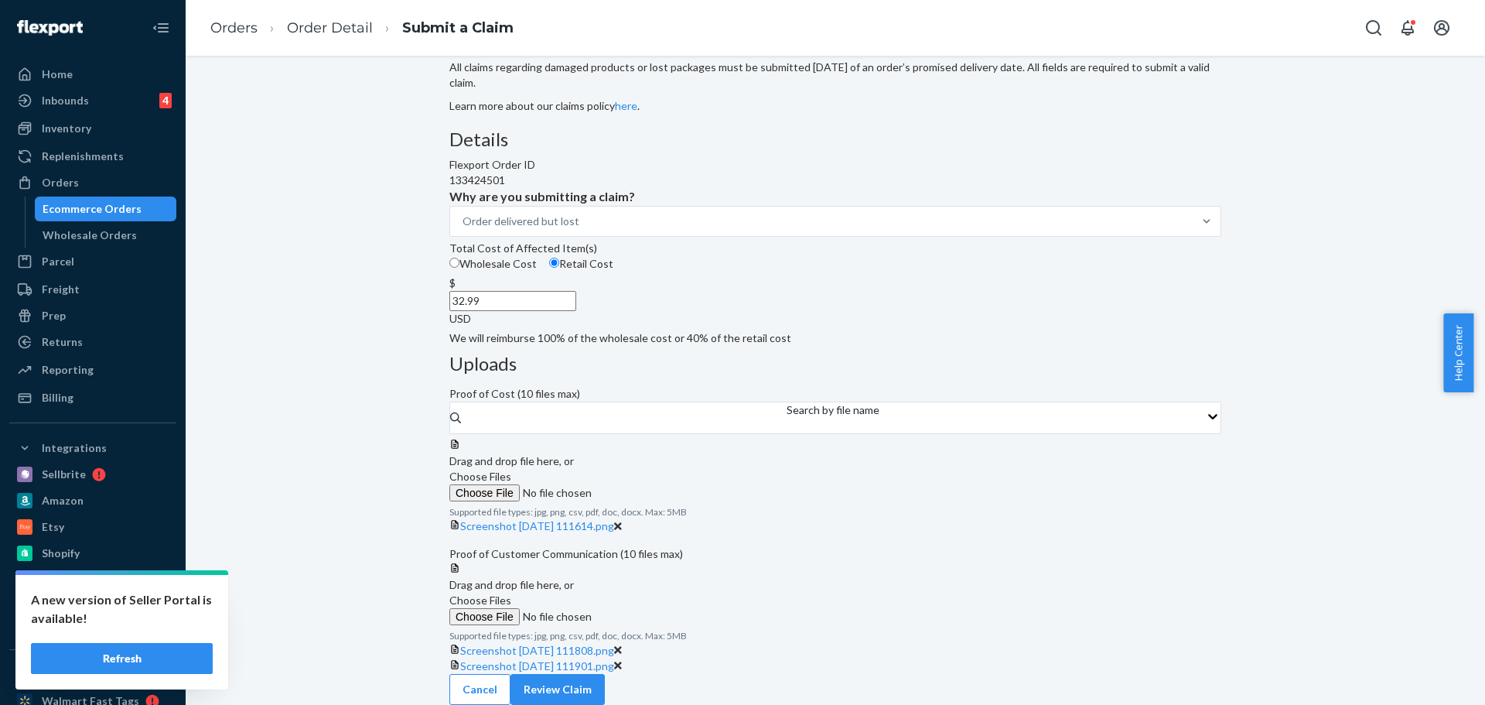
scroll to position [260, 0]
click at [605, 675] on button "Review Claim" at bounding box center [557, 689] width 94 height 31
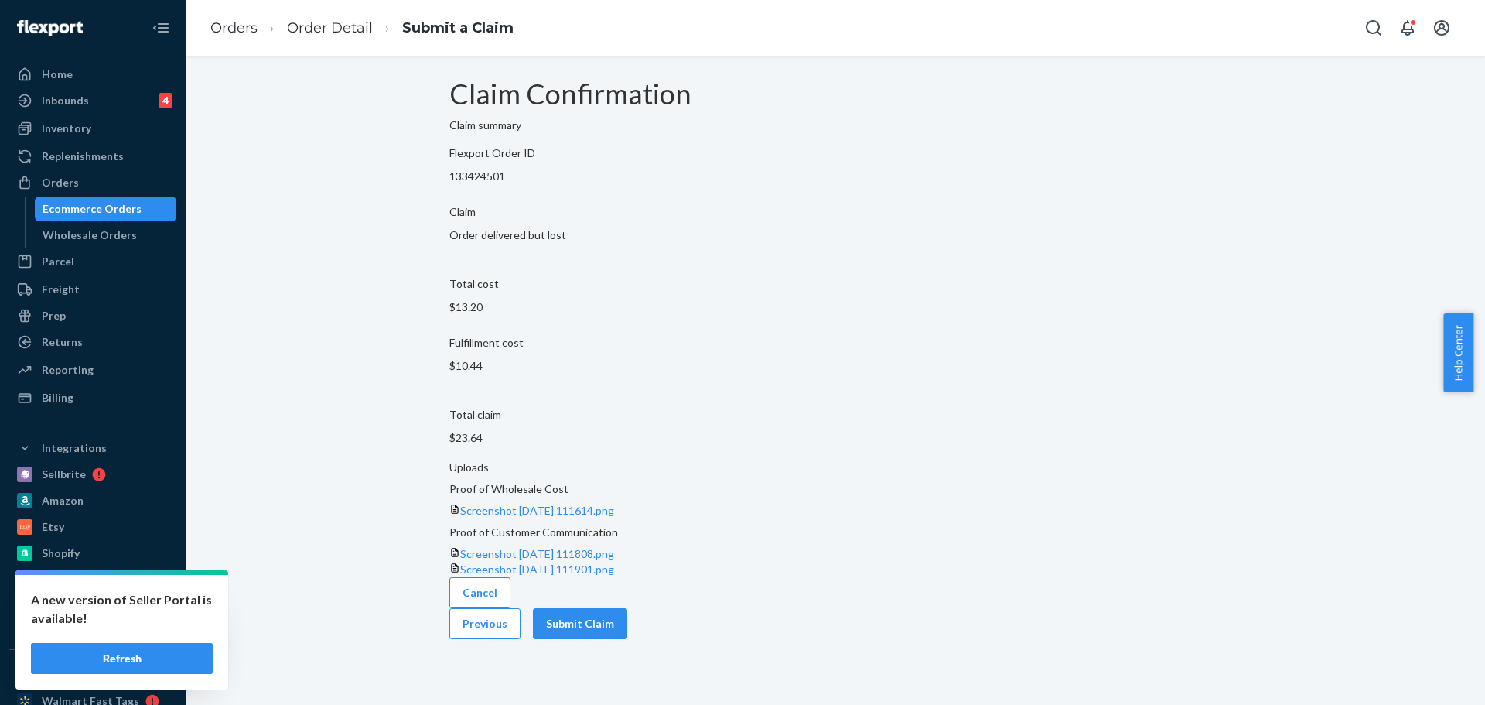
scroll to position [0, 0]
click at [571, 184] on p "133424501" at bounding box center [835, 176] width 772 height 15
copy p "133424501"
click at [627, 612] on button "Submit Claim" at bounding box center [580, 623] width 94 height 31
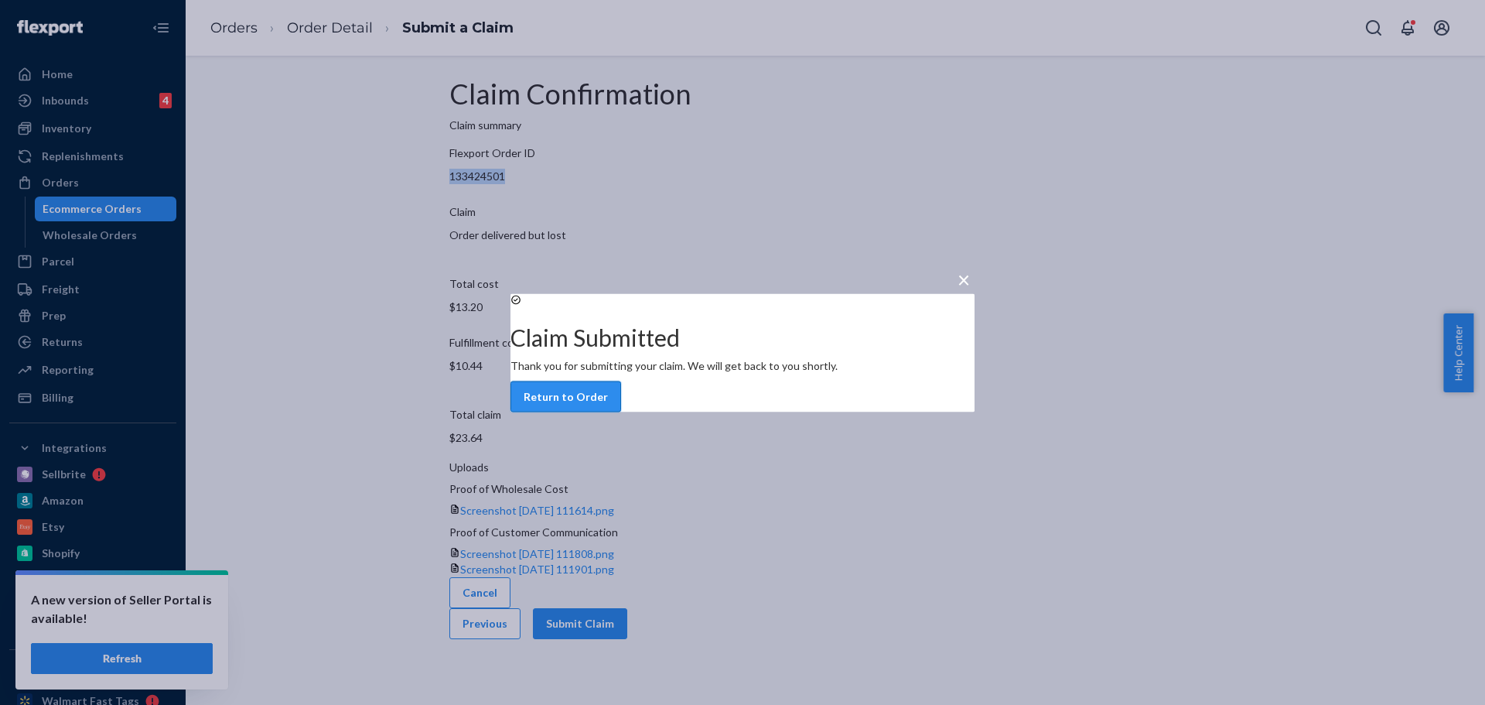
click at [621, 411] on button "Return to Order" at bounding box center [565, 395] width 111 height 31
